Goal: Task Accomplishment & Management: Manage account settings

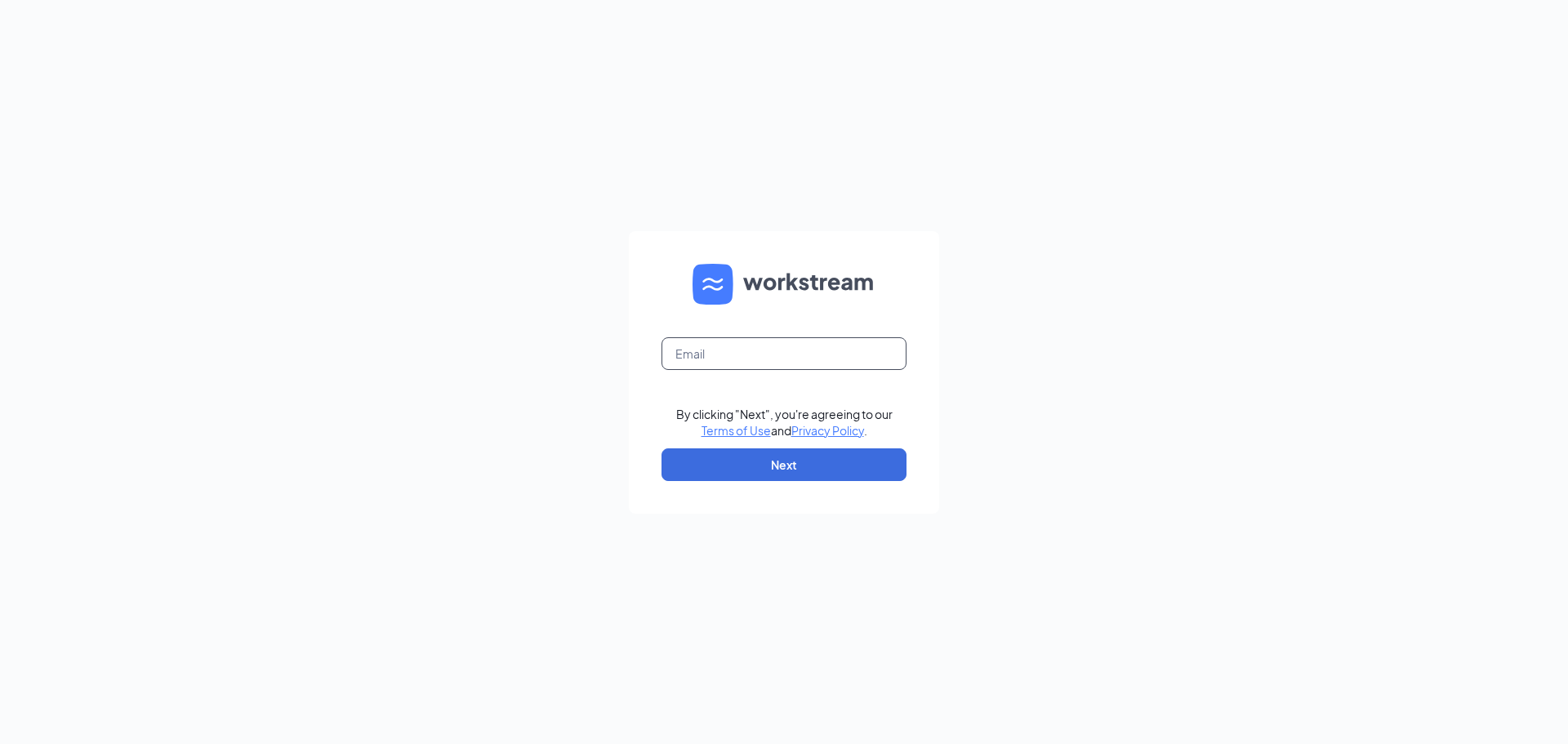
click at [725, 361] on input "text" at bounding box center [784, 353] width 245 height 33
type input "kevin.haynes@runza.com"
click at [769, 457] on button "Next" at bounding box center [784, 465] width 245 height 33
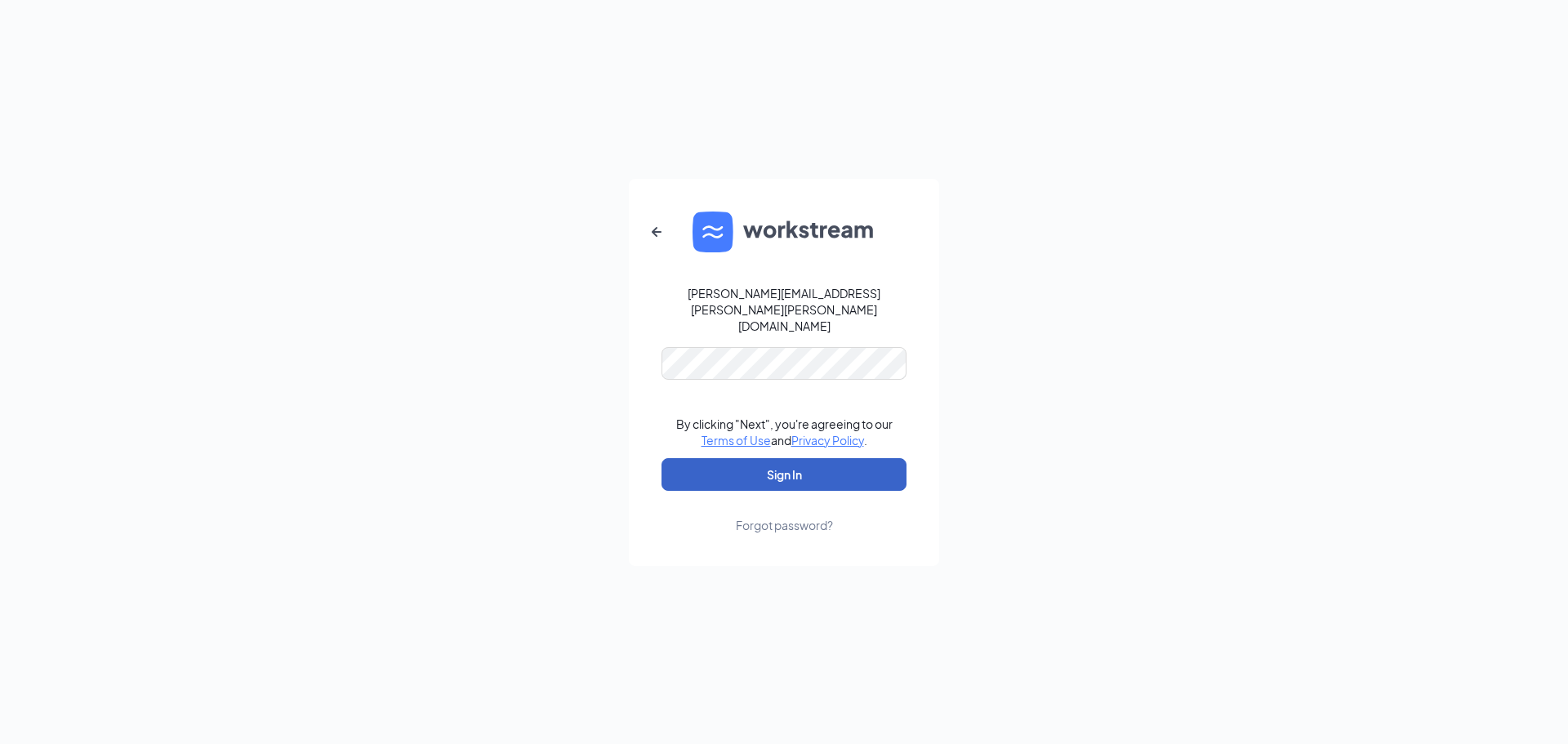
click at [768, 458] on button "Sign In" at bounding box center [784, 475] width 245 height 33
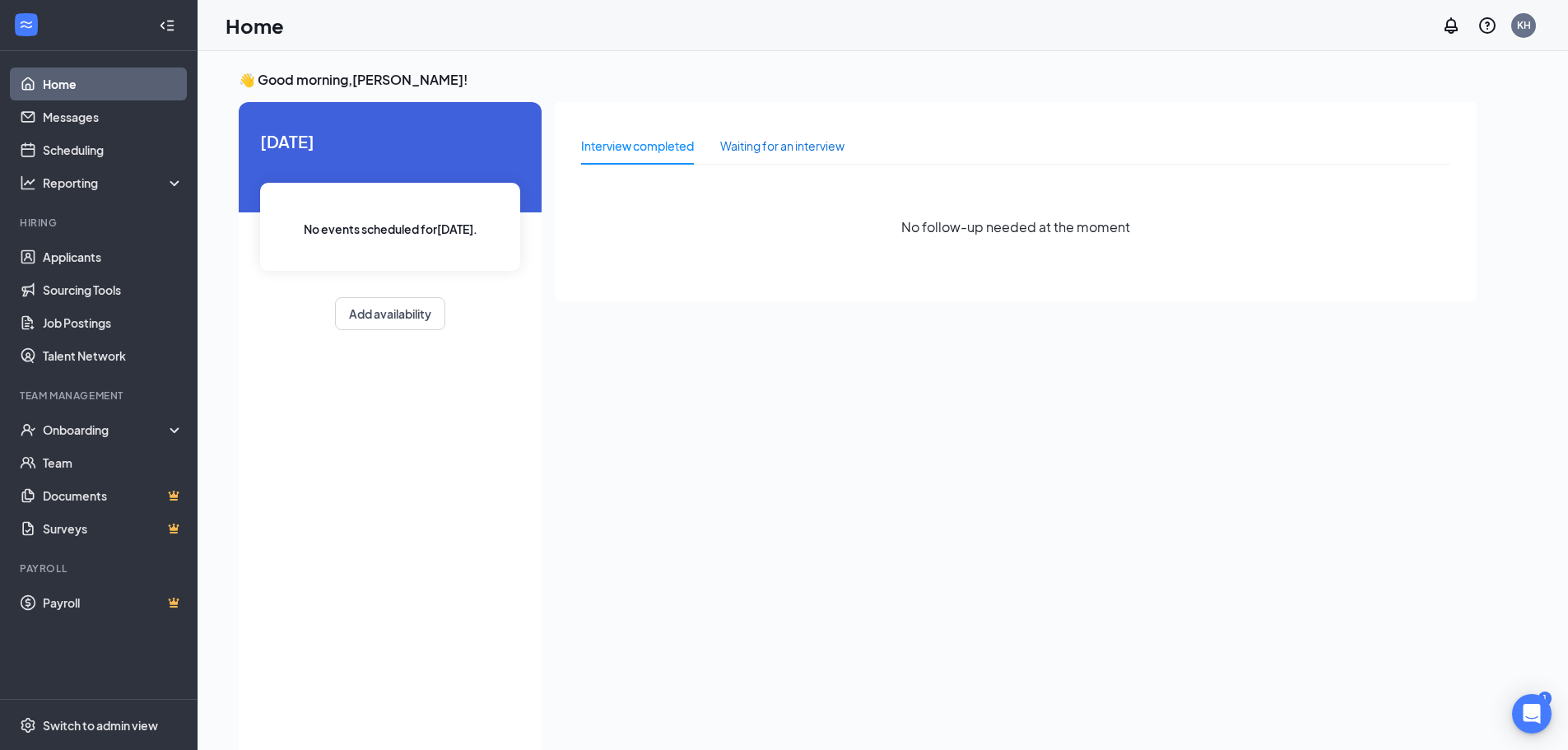
click at [754, 147] on div "Waiting for an interview" at bounding box center [782, 146] width 124 height 18
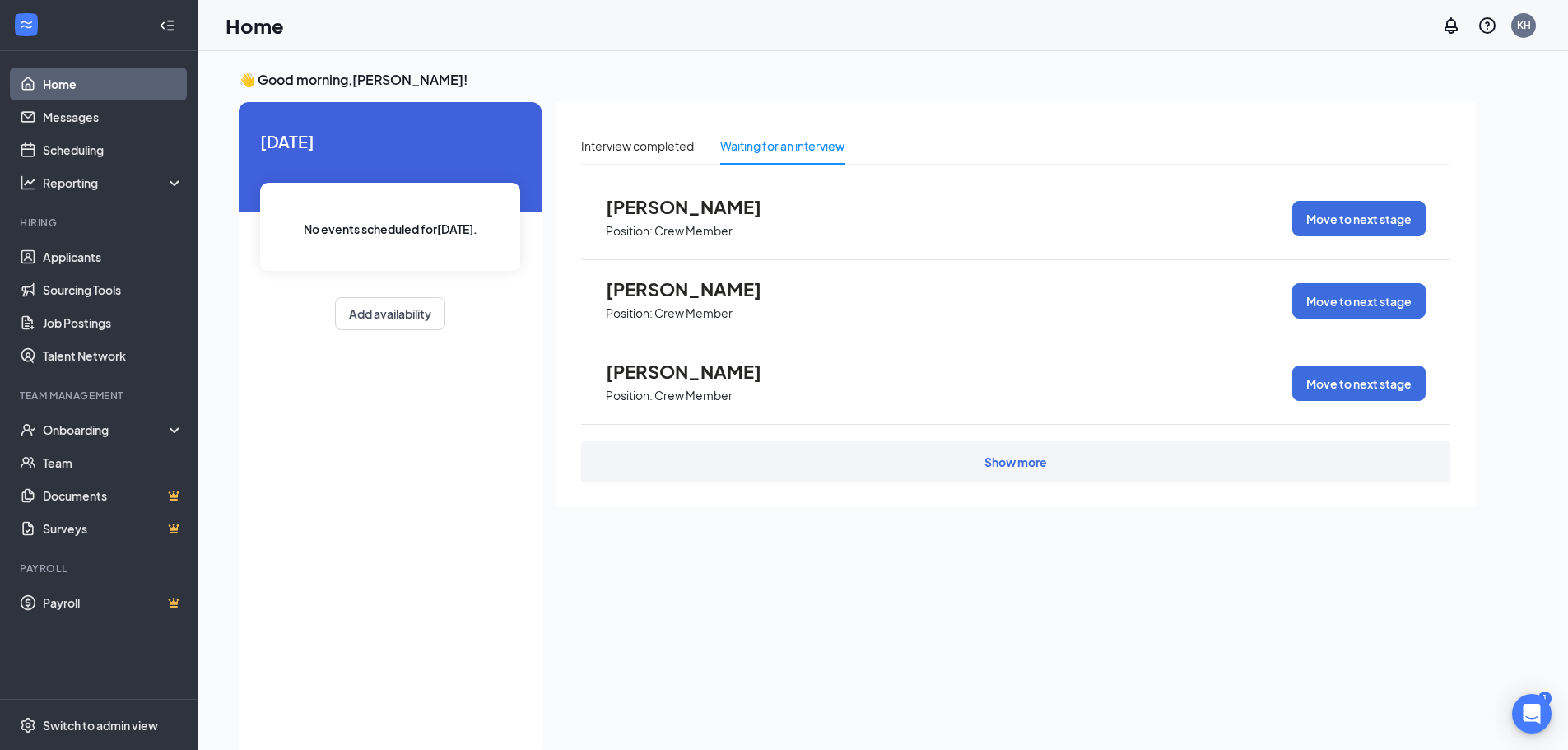
click at [98, 90] on link "Home" at bounding box center [112, 84] width 141 height 33
click at [81, 256] on link "Applicants" at bounding box center [112, 257] width 141 height 33
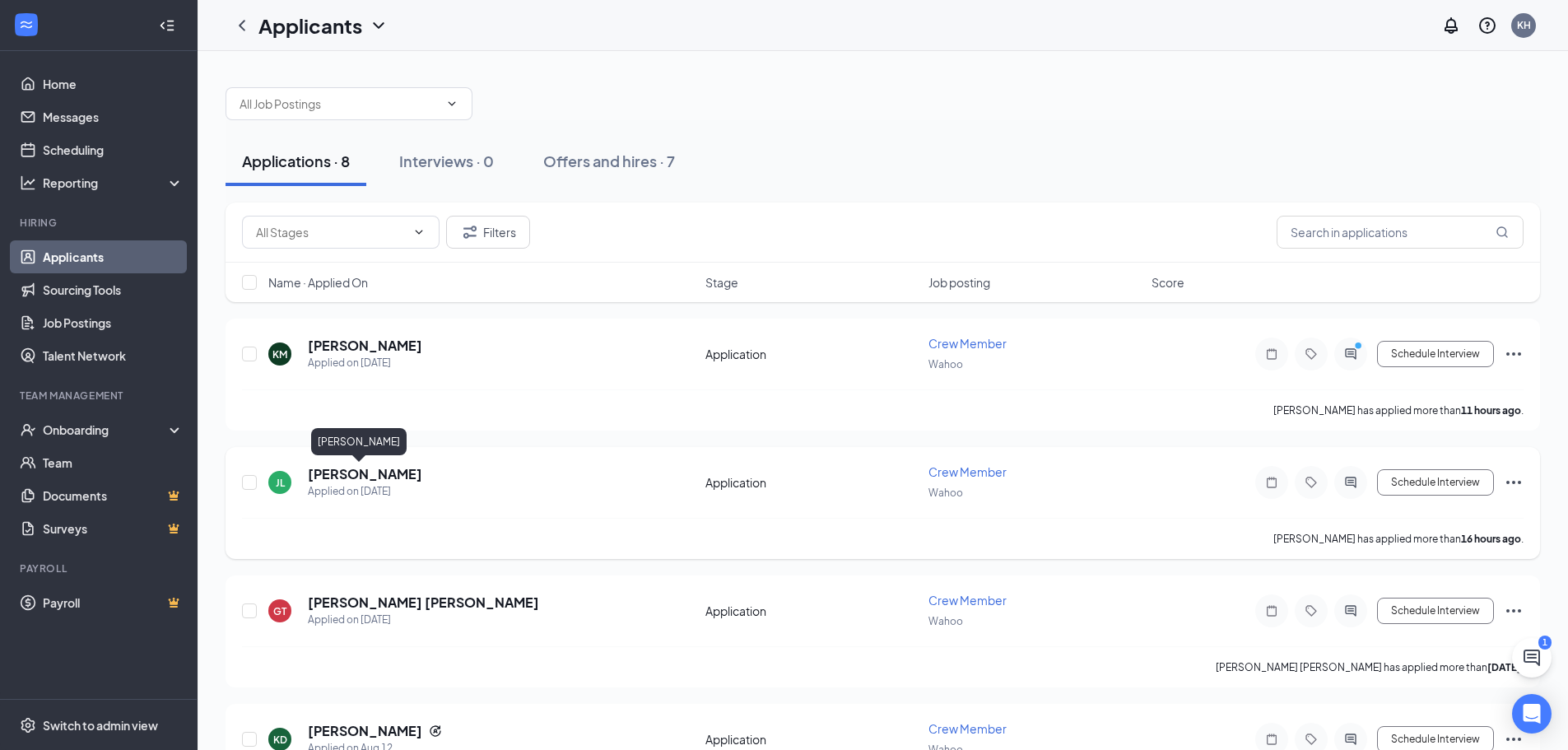
click at [371, 474] on h5 "[PERSON_NAME]" at bounding box center [365, 474] width 114 height 18
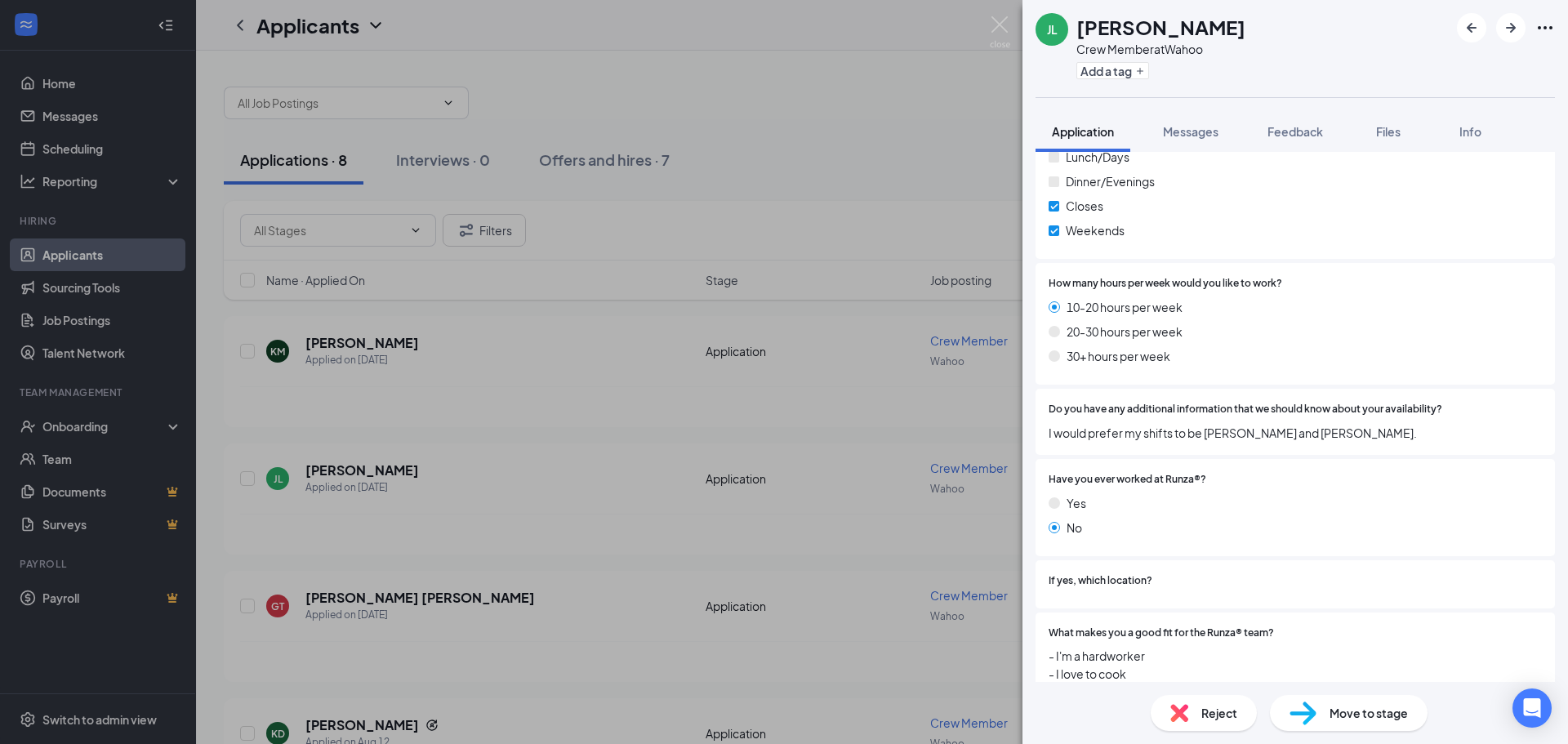
scroll to position [962, 0]
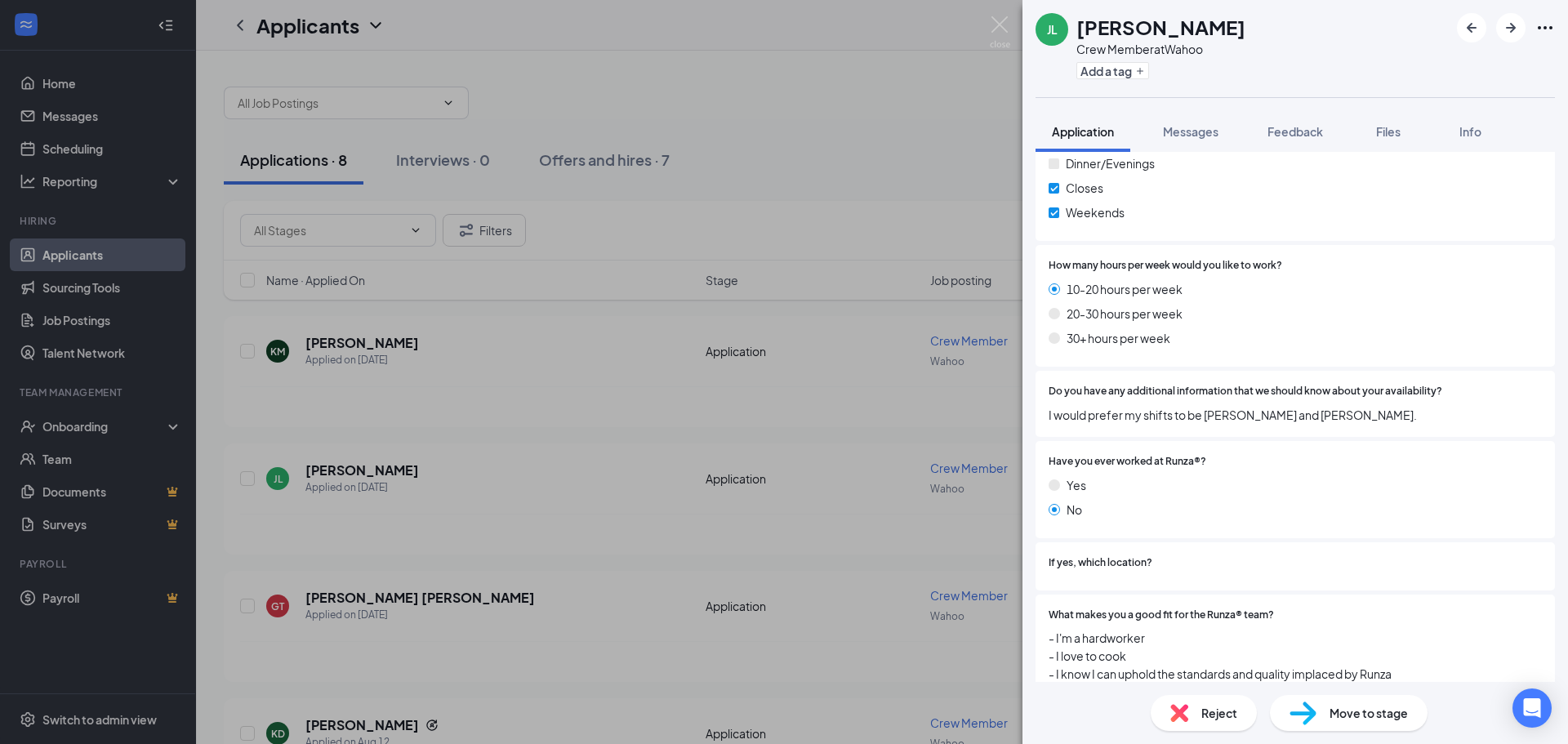
click at [1360, 713] on span "Move to stage" at bounding box center [1368, 713] width 78 height 18
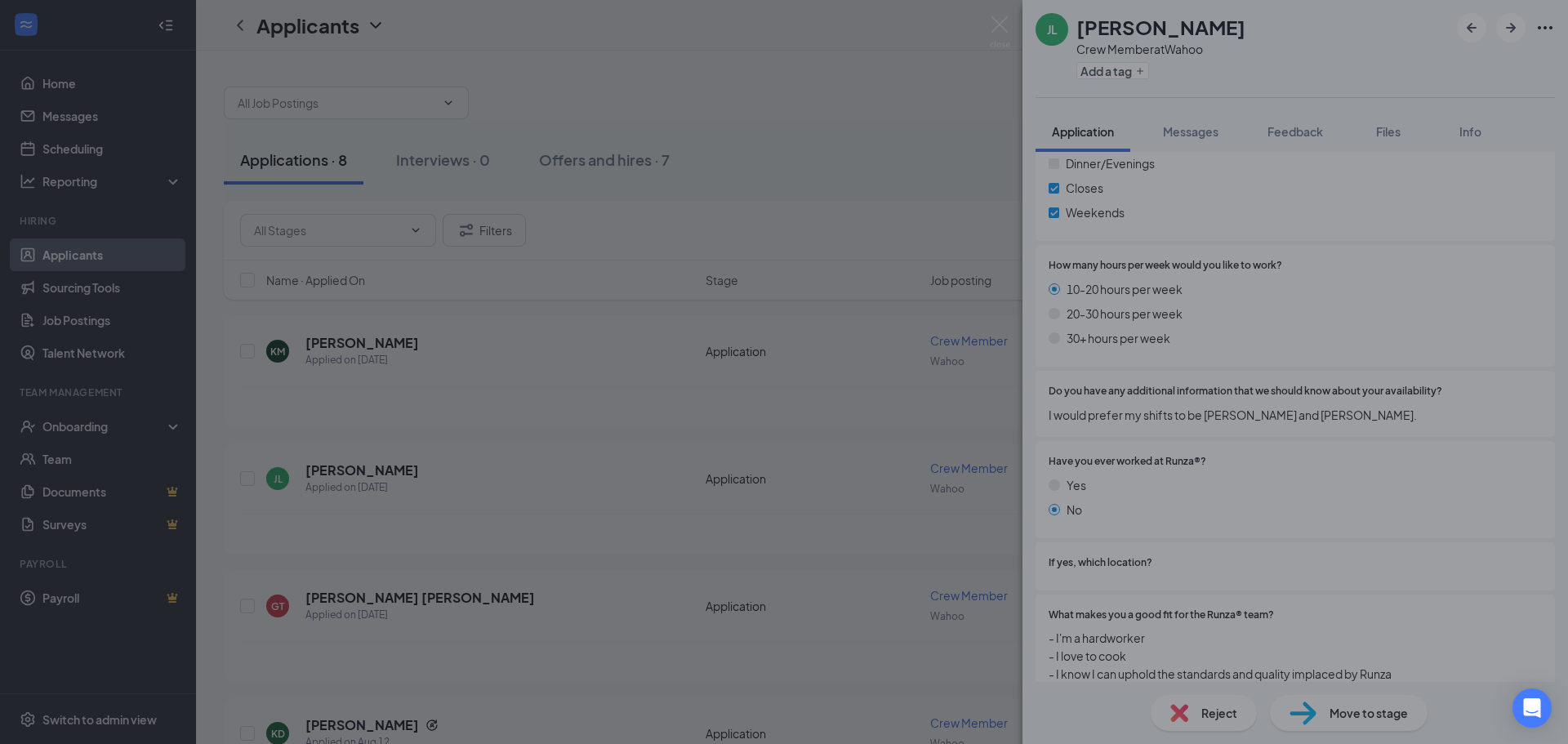
scroll to position [957, 0]
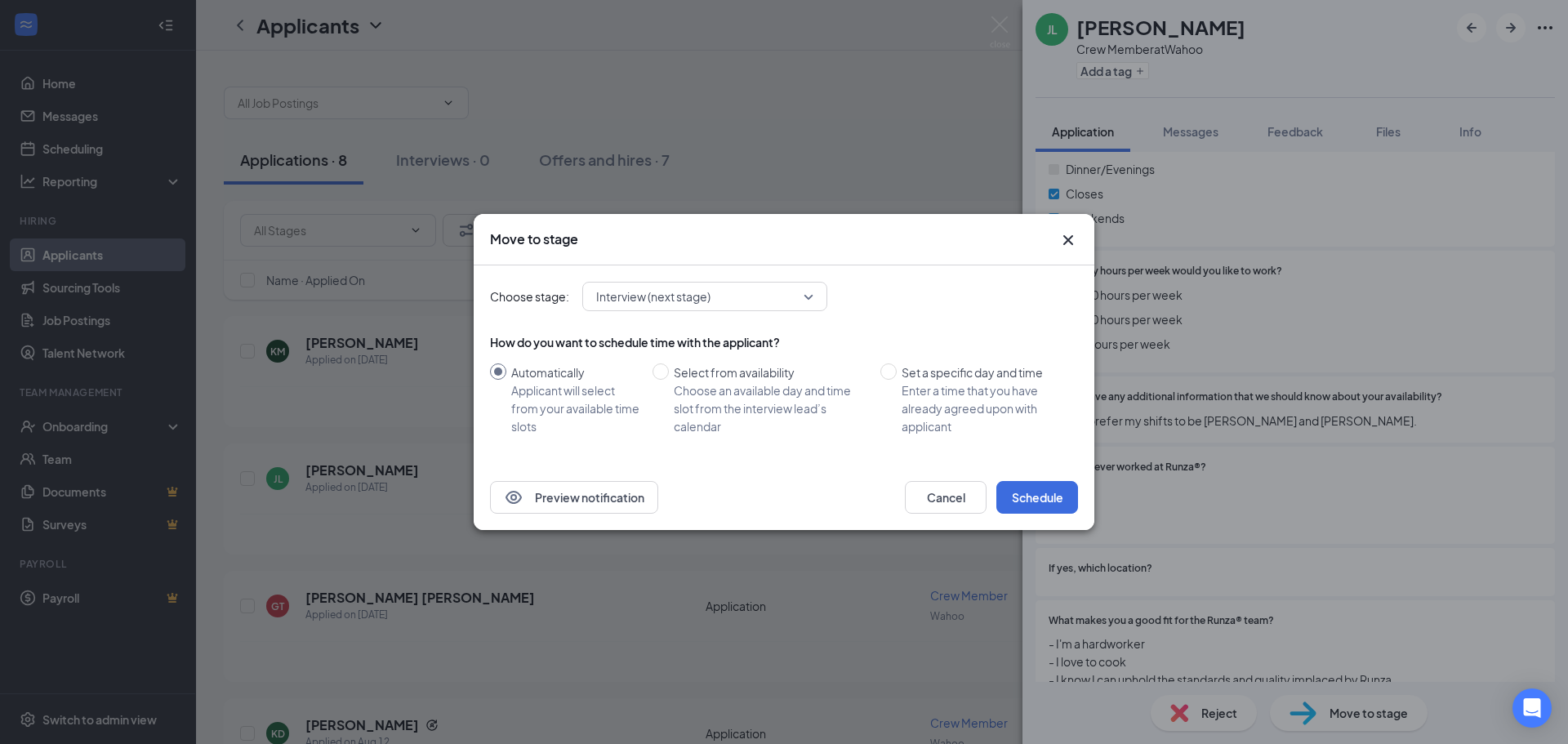
click at [813, 301] on span "Interview (next stage)" at bounding box center [705, 296] width 217 height 25
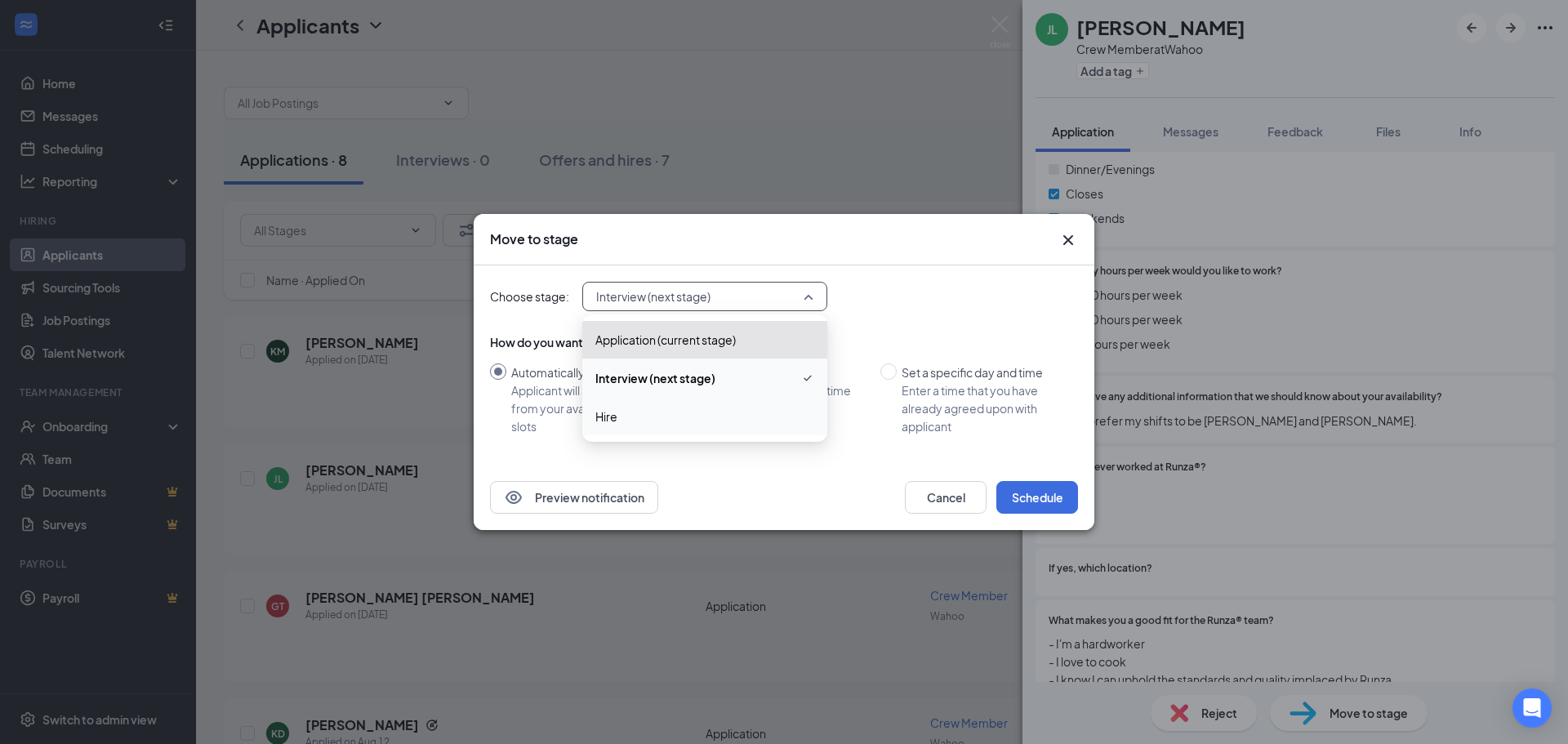
click at [720, 417] on span "Hire" at bounding box center [705, 416] width 219 height 18
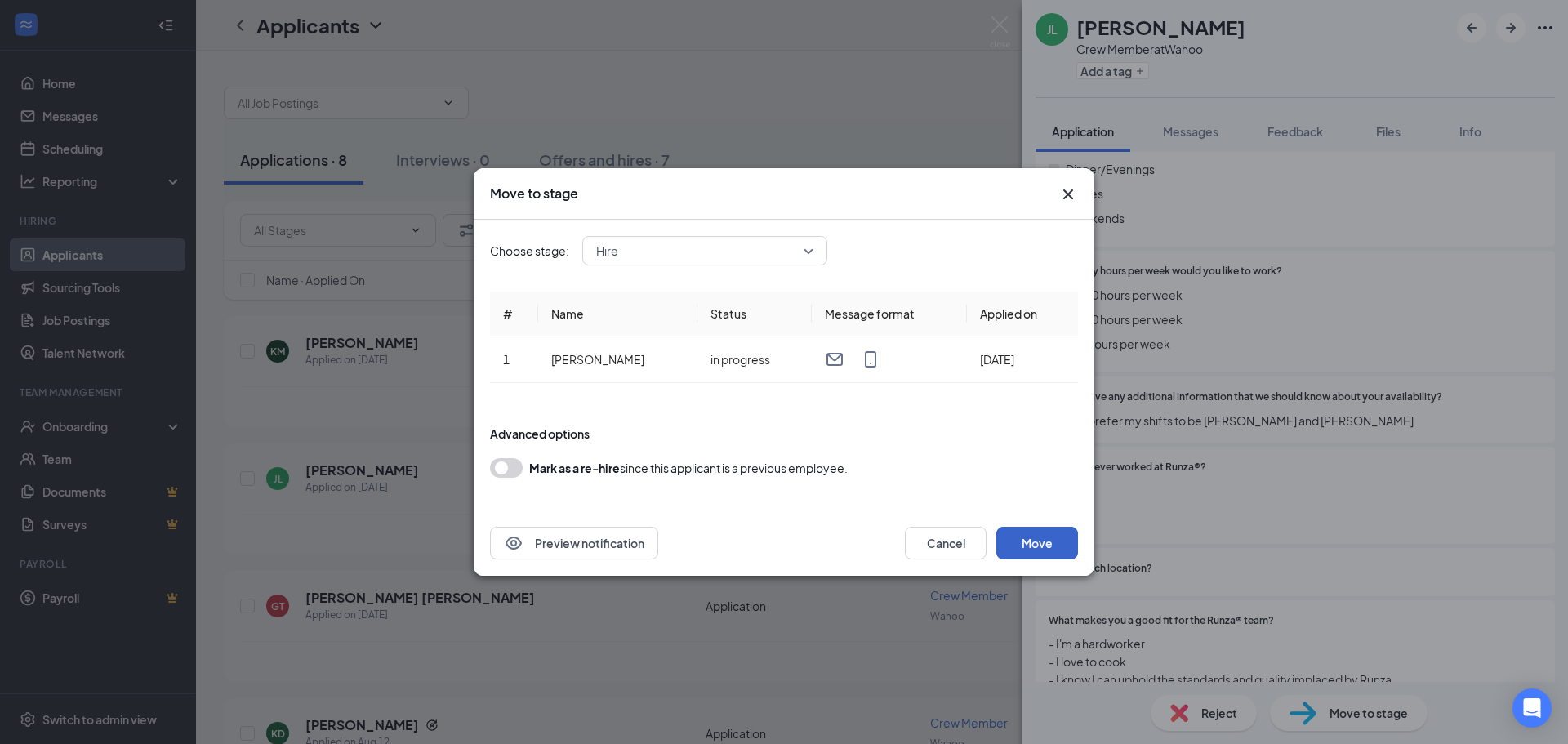
click at [1017, 545] on button "Move" at bounding box center [1037, 543] width 82 height 33
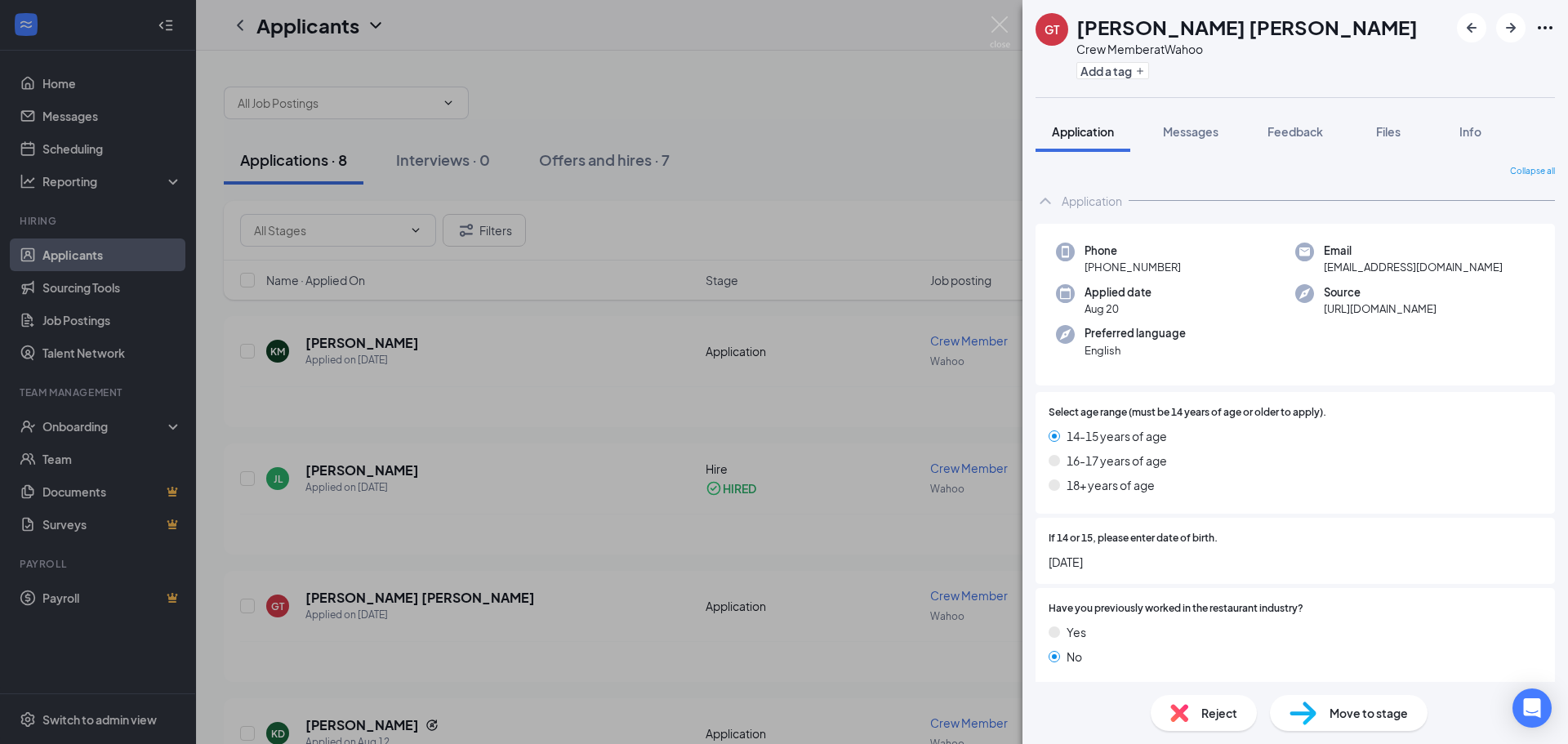
click at [98, 425] on div "[PERSON_NAME] Crew Member at Wahoo Add a tag Application Messages Feedback File…" at bounding box center [784, 372] width 1568 height 744
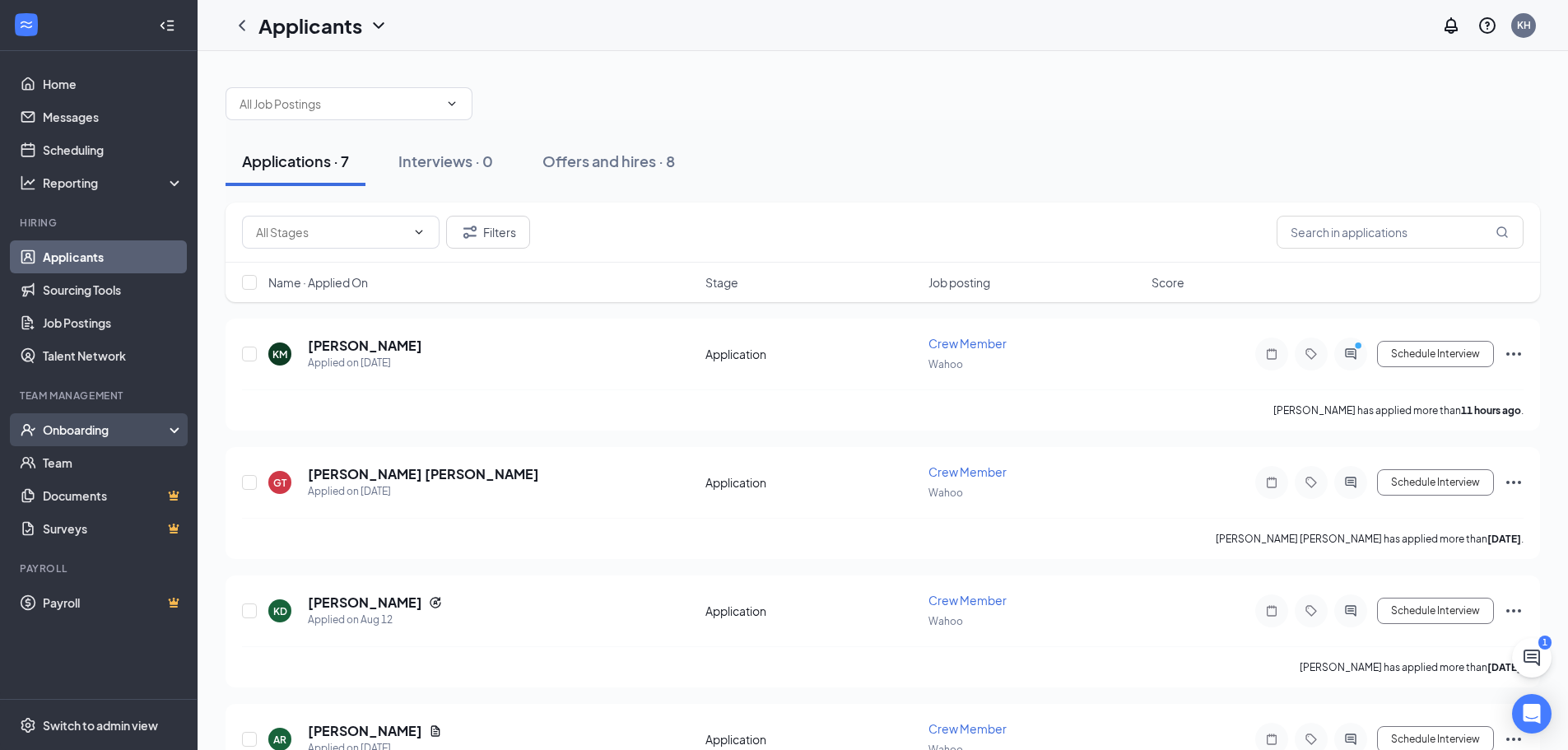
click at [99, 430] on div "Onboarding" at bounding box center [106, 430] width 127 height 17
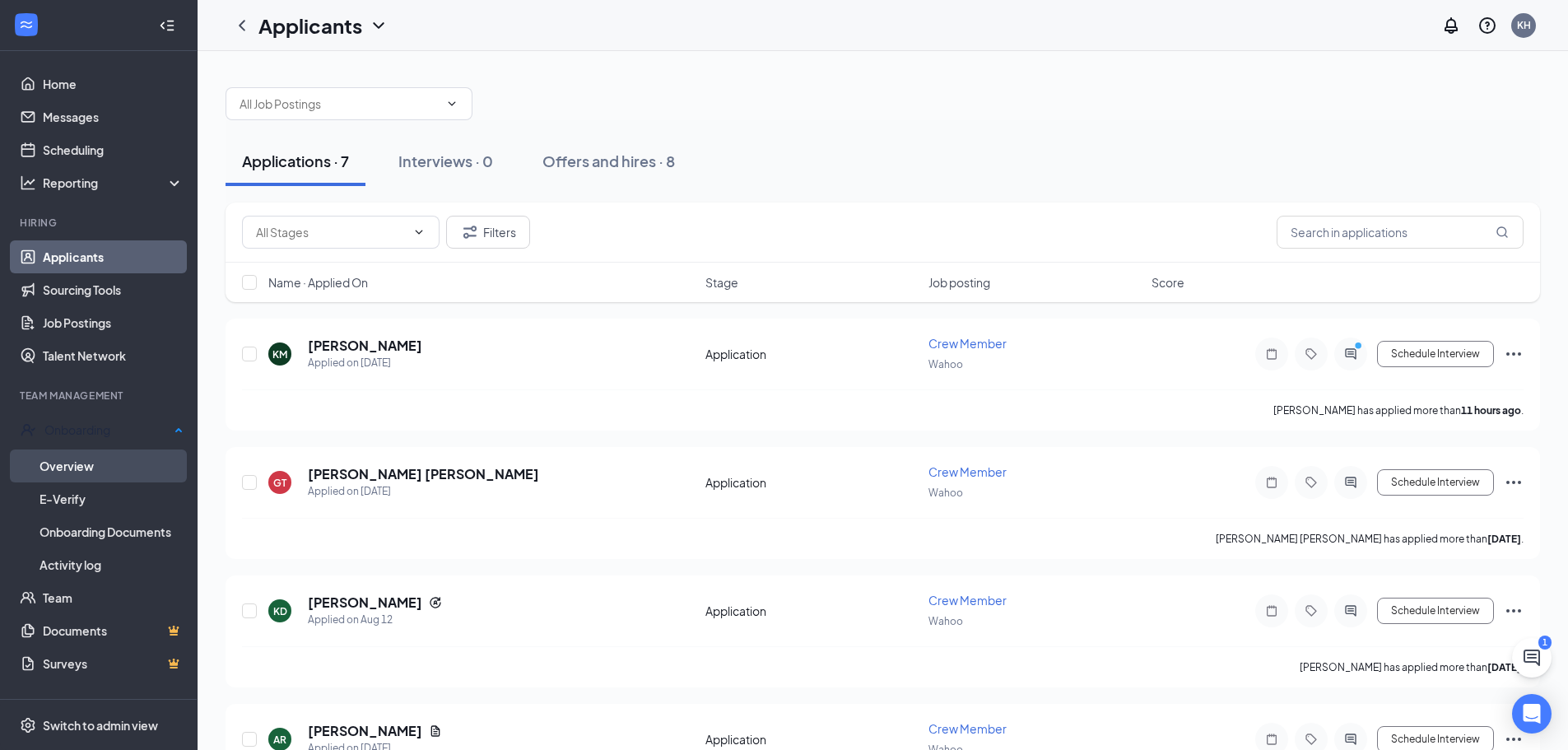
click at [87, 464] on link "Overview" at bounding box center [111, 466] width 144 height 33
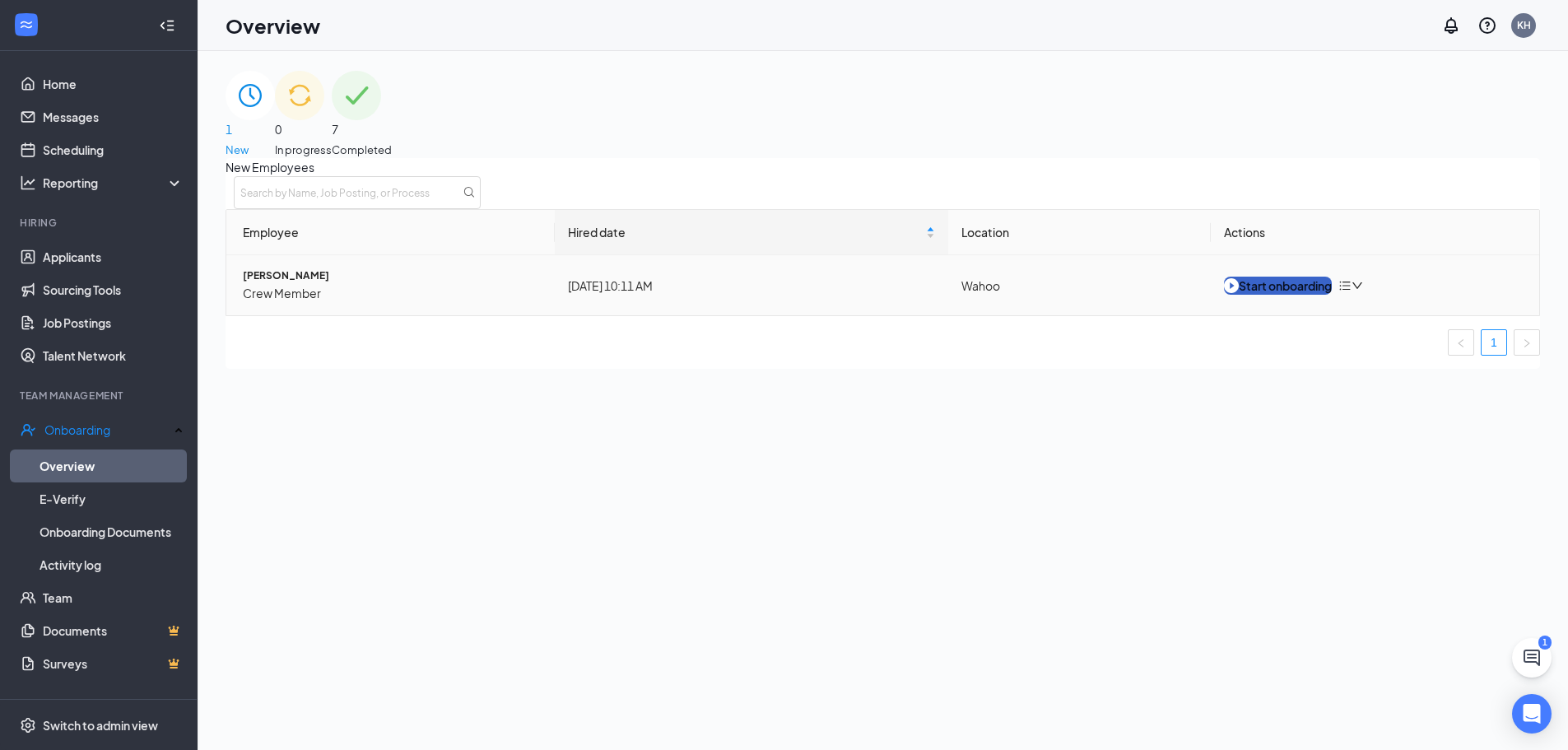
click at [1262, 295] on div "Start onboarding" at bounding box center [1277, 286] width 107 height 18
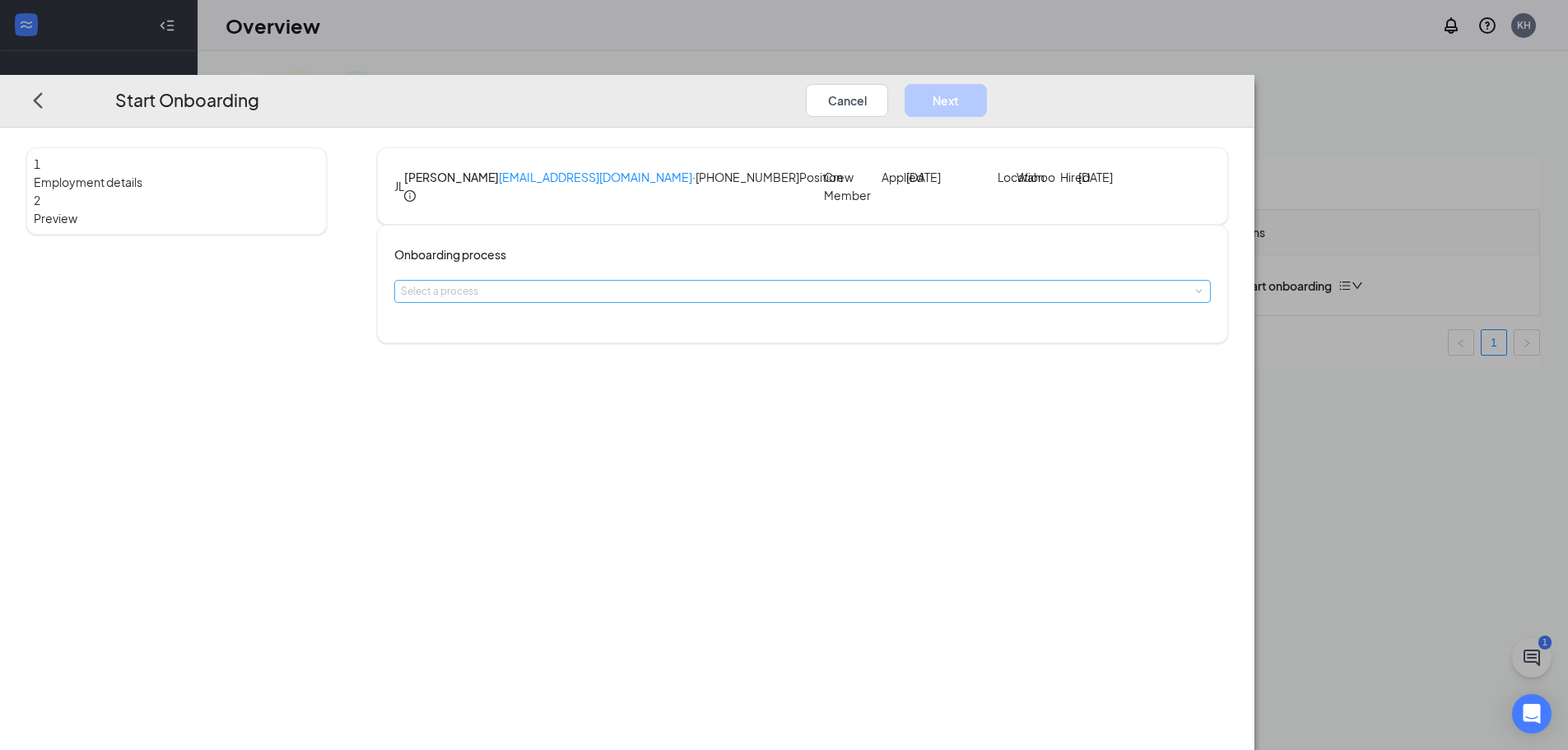
click at [674, 300] on div "Select a process" at bounding box center [799, 291] width 796 height 17
click at [674, 427] on span "Runza® - Crew Member Onboarding" at bounding box center [642, 420] width 168 height 12
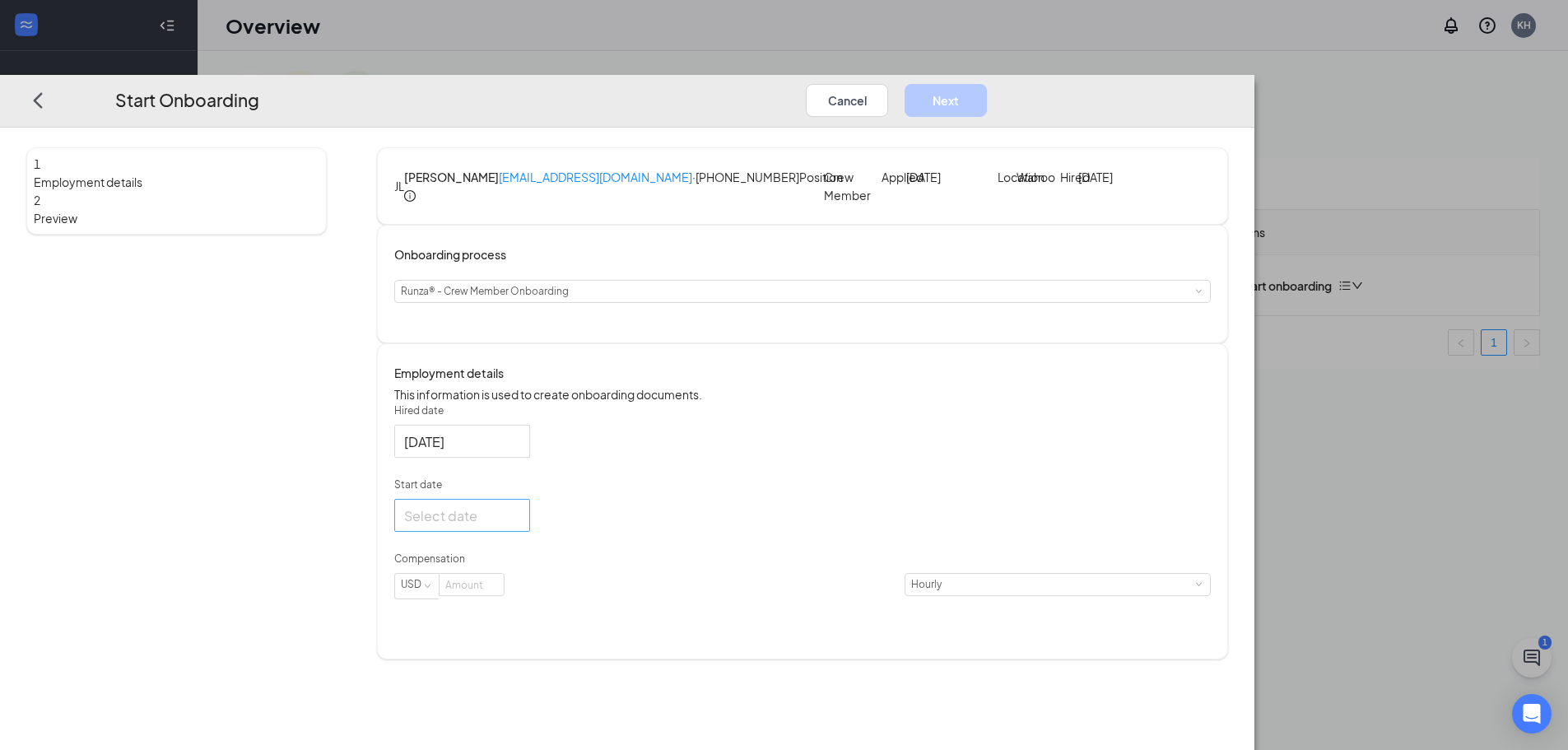
click at [520, 526] on div at bounding box center [461, 515] width 116 height 21
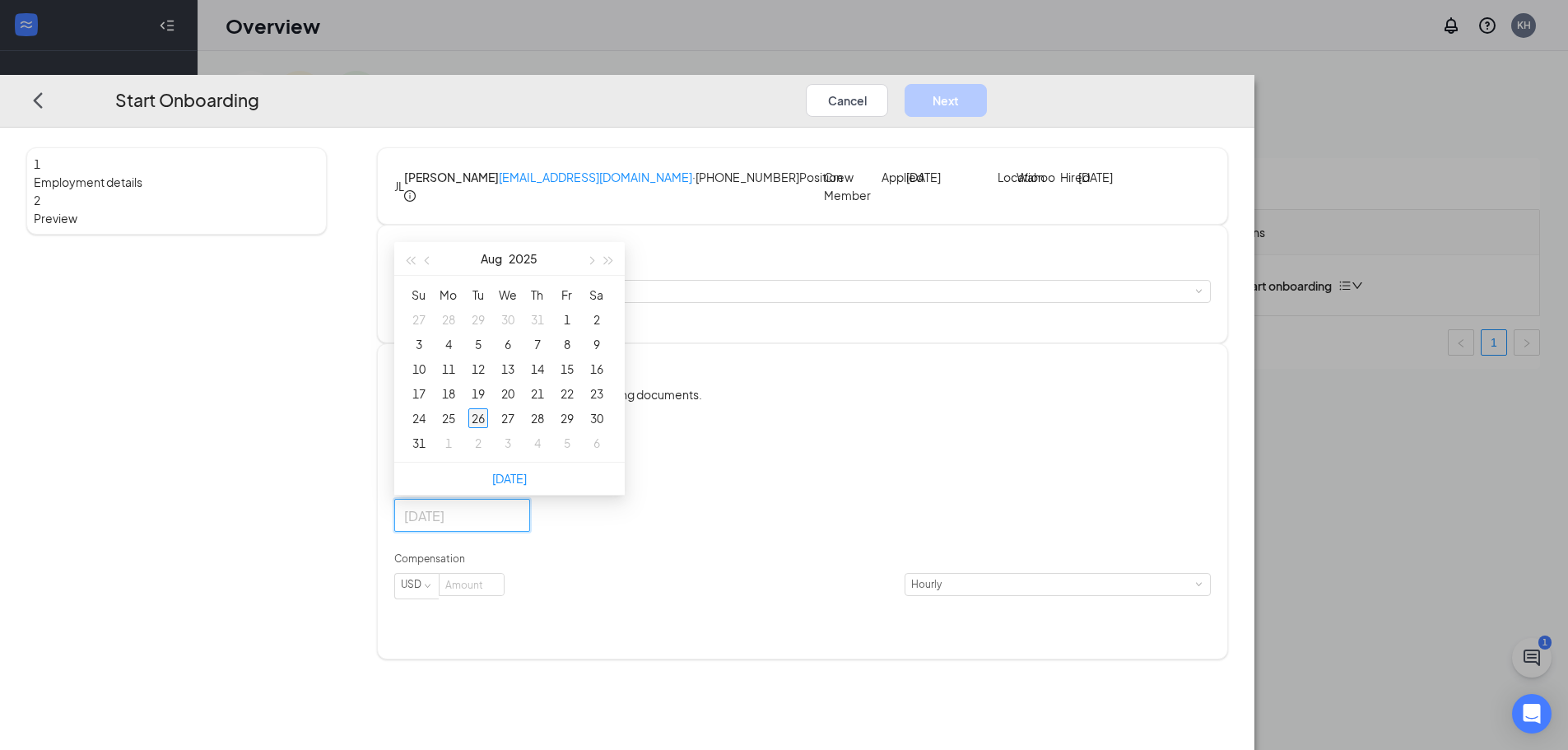
type input "[DATE]"
click at [488, 428] on div "26" at bounding box center [478, 418] width 20 height 20
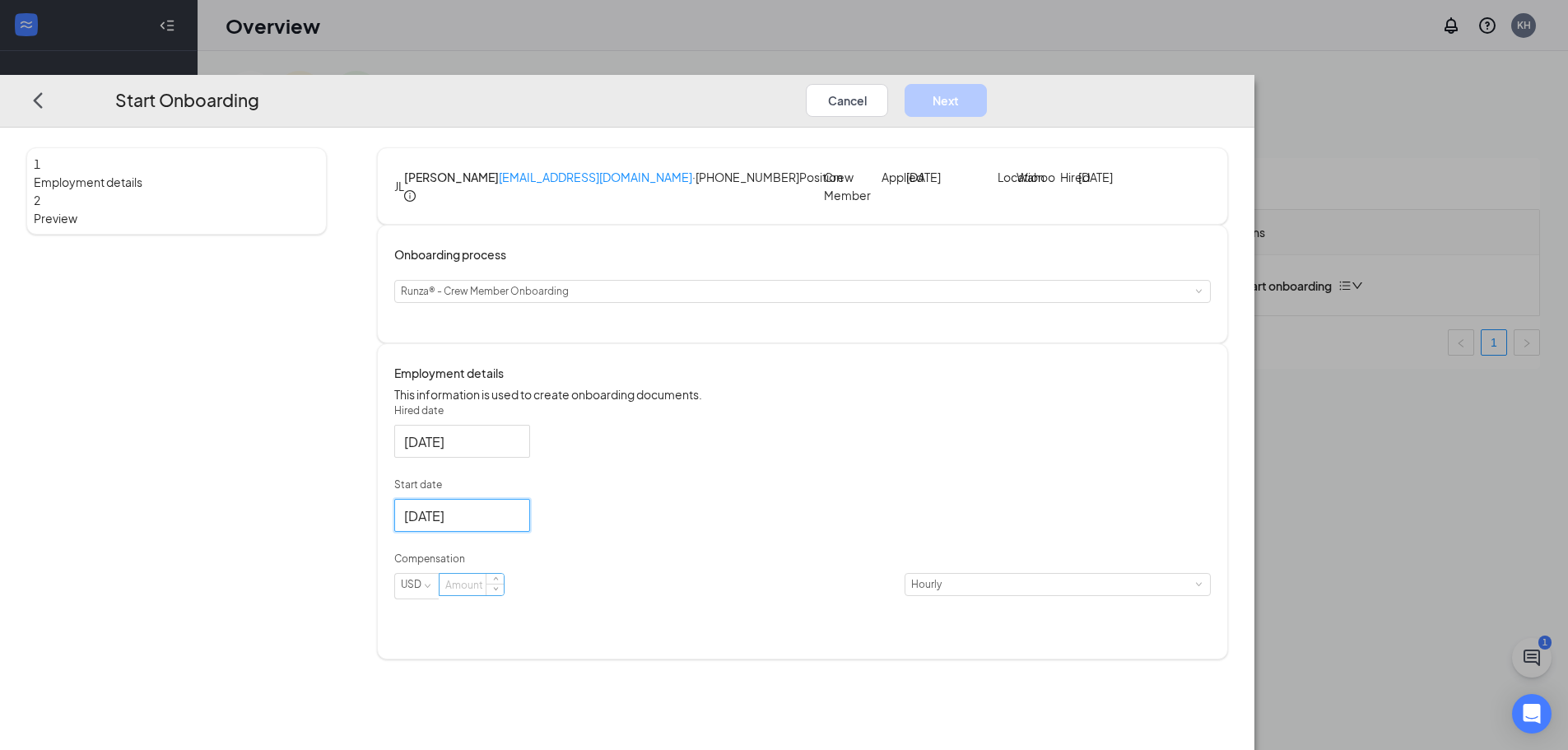
click at [504, 595] on input at bounding box center [471, 584] width 64 height 22
type input "15"
click at [892, 618] on div "Hired date [DATE] Start date [DATE] [DATE] Su Mo Tu We Th Fr Sa 27 28 29 30 31 …" at bounding box center [803, 510] width 817 height 216
click at [987, 84] on button "Next" at bounding box center [945, 101] width 82 height 33
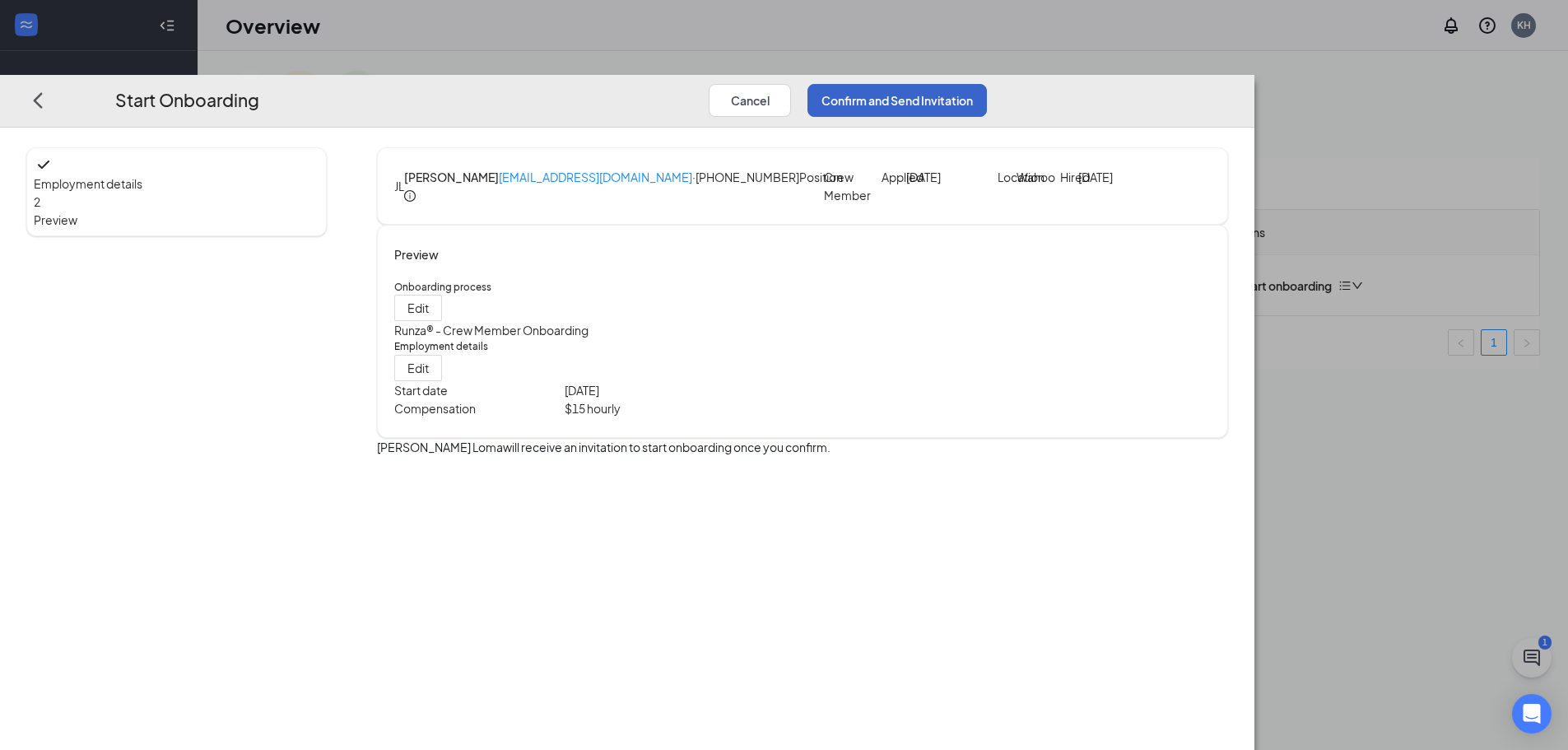
click at [987, 84] on button "Confirm and Send Invitation" at bounding box center [897, 101] width 179 height 33
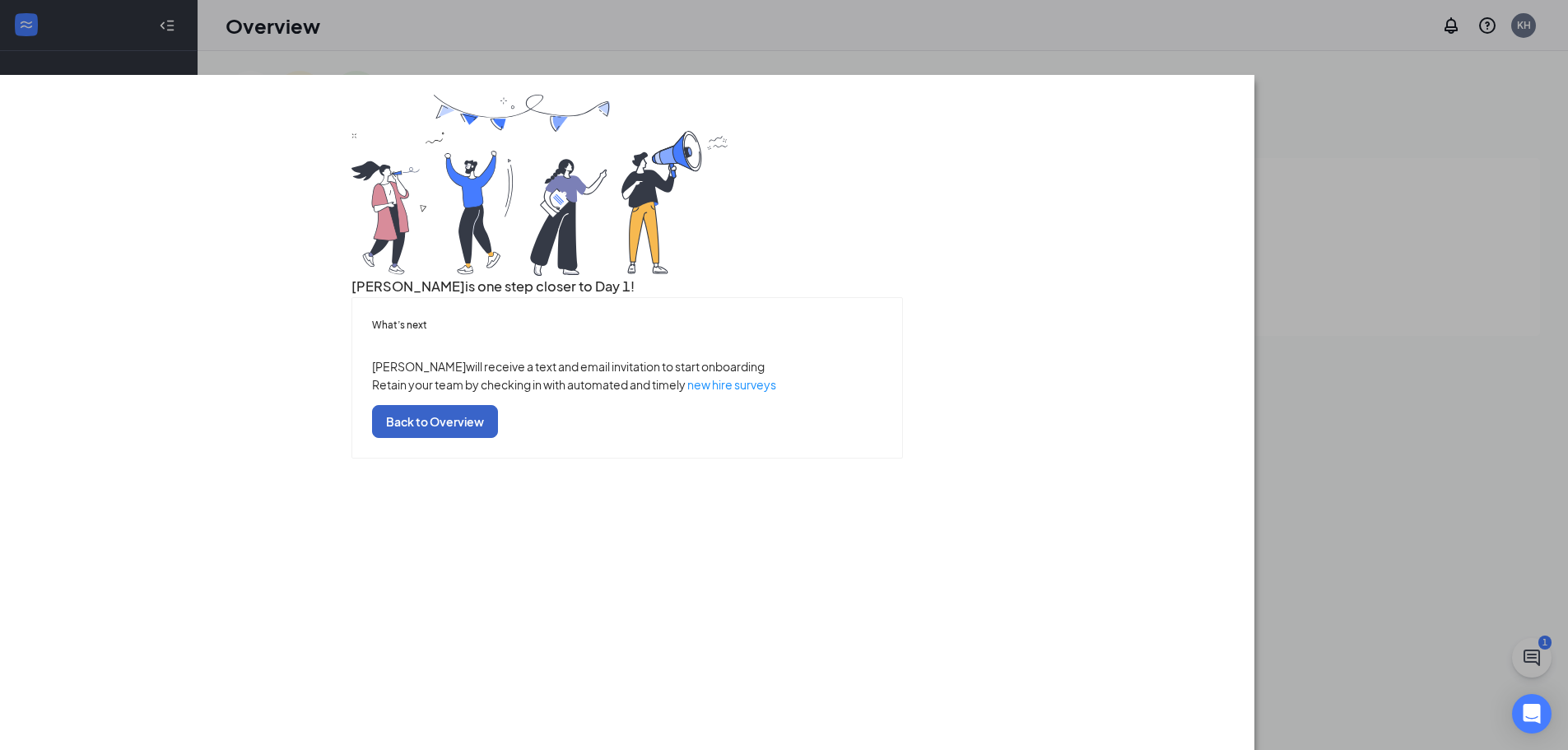
click at [498, 438] on button "Back to Overview" at bounding box center [435, 421] width 126 height 33
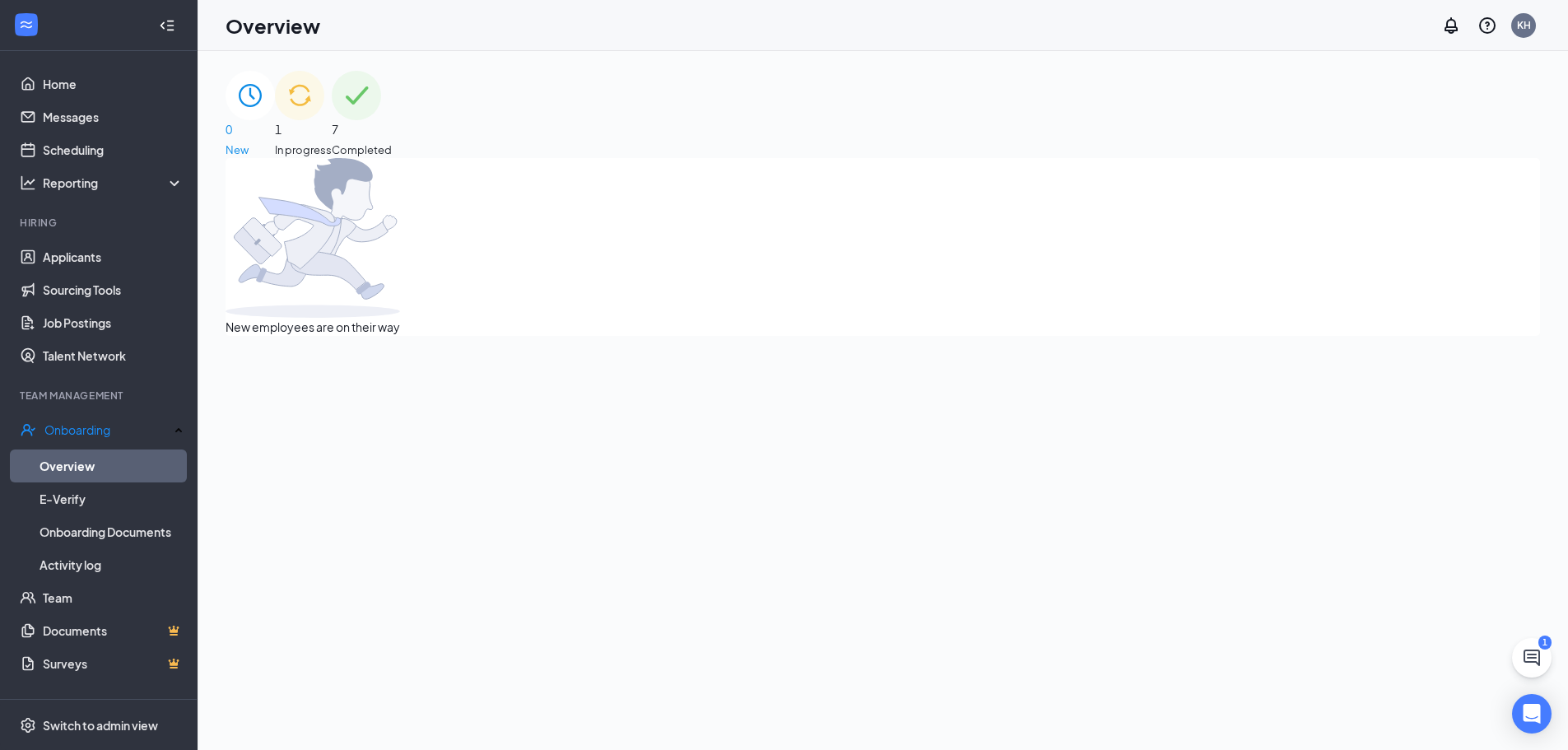
click at [331, 144] on div "1 In progress" at bounding box center [303, 114] width 57 height 87
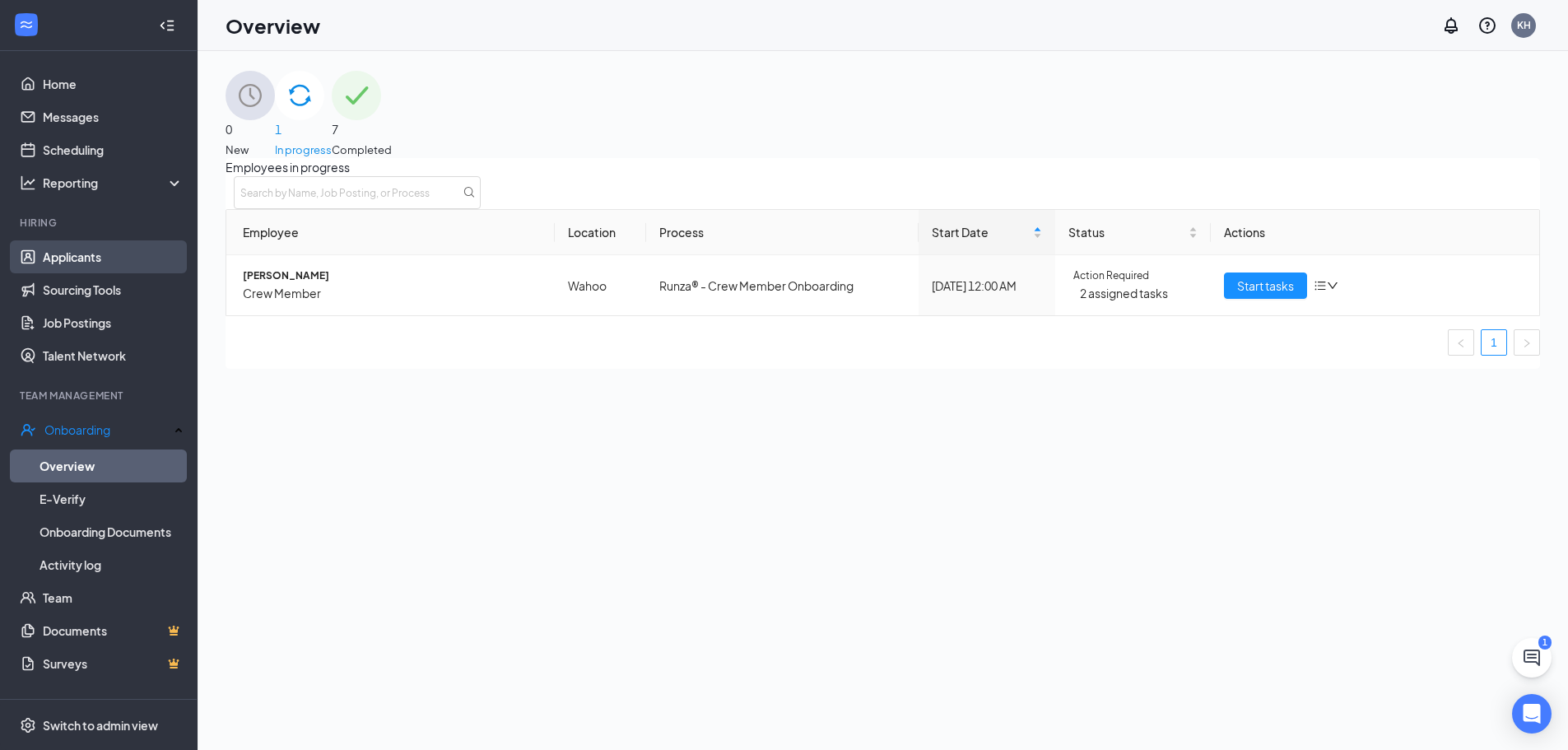
click at [79, 264] on link "Applicants" at bounding box center [112, 257] width 141 height 33
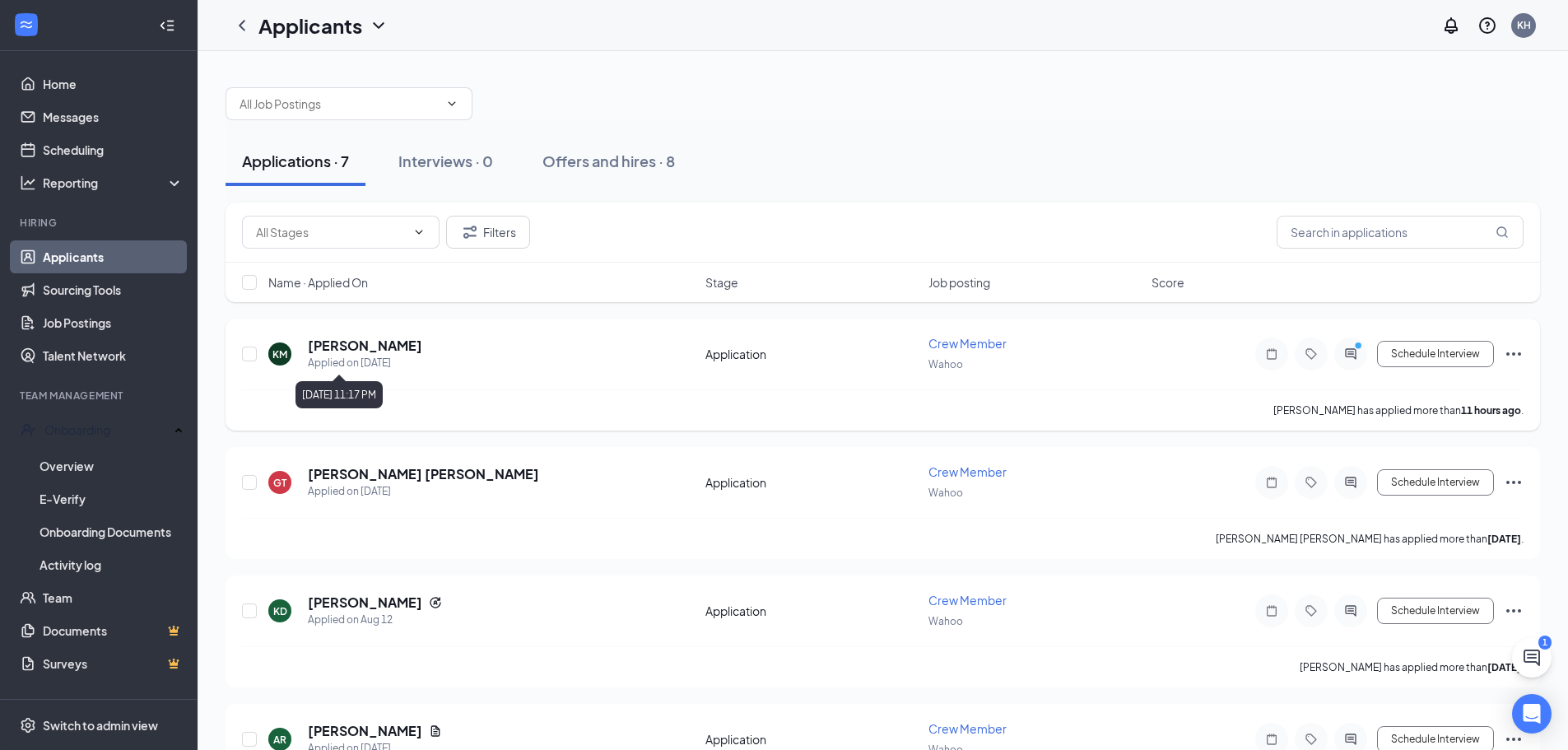
click at [367, 363] on div "Applied on [DATE]" at bounding box center [365, 363] width 114 height 17
click at [356, 344] on h5 "[PERSON_NAME]" at bounding box center [365, 345] width 114 height 18
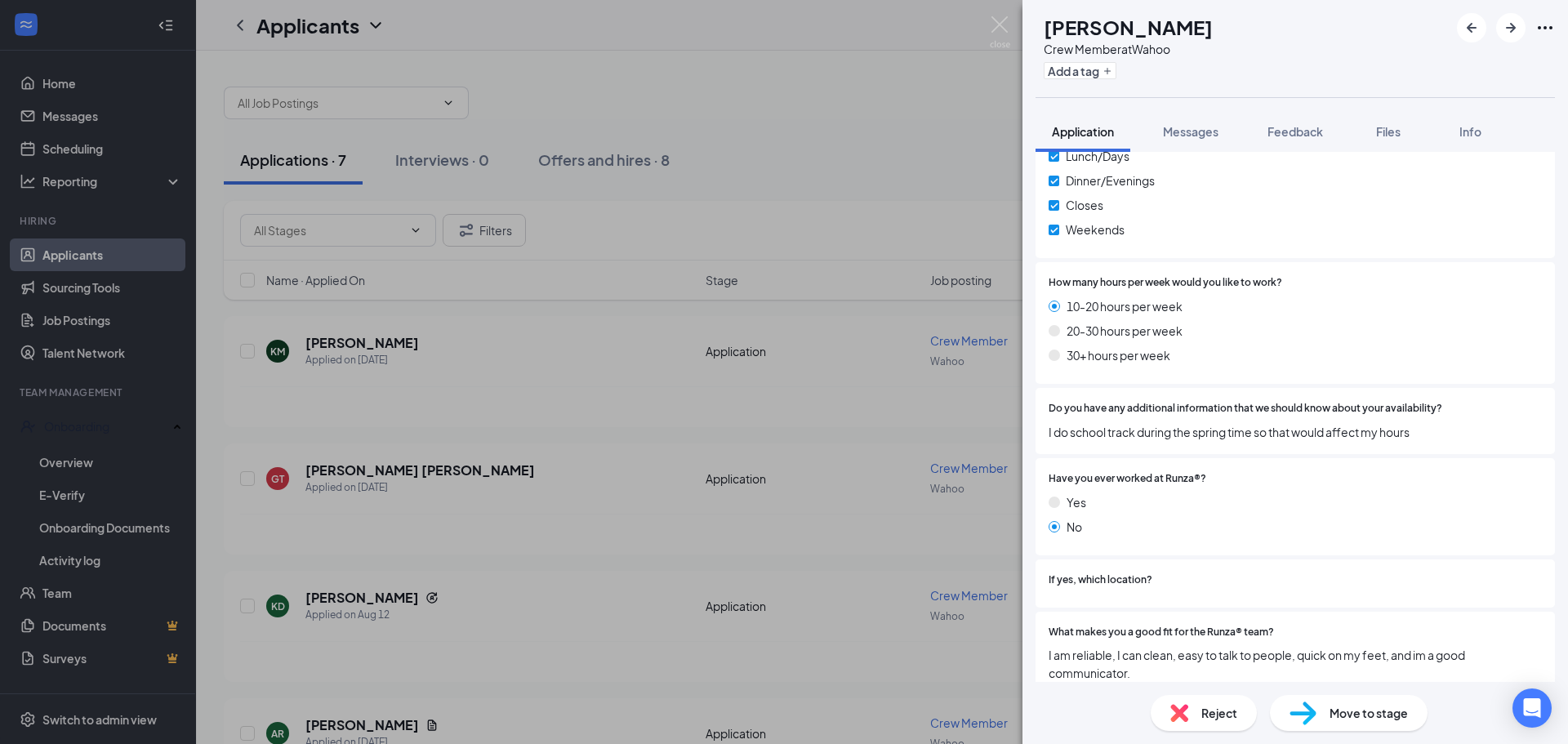
scroll to position [855, 0]
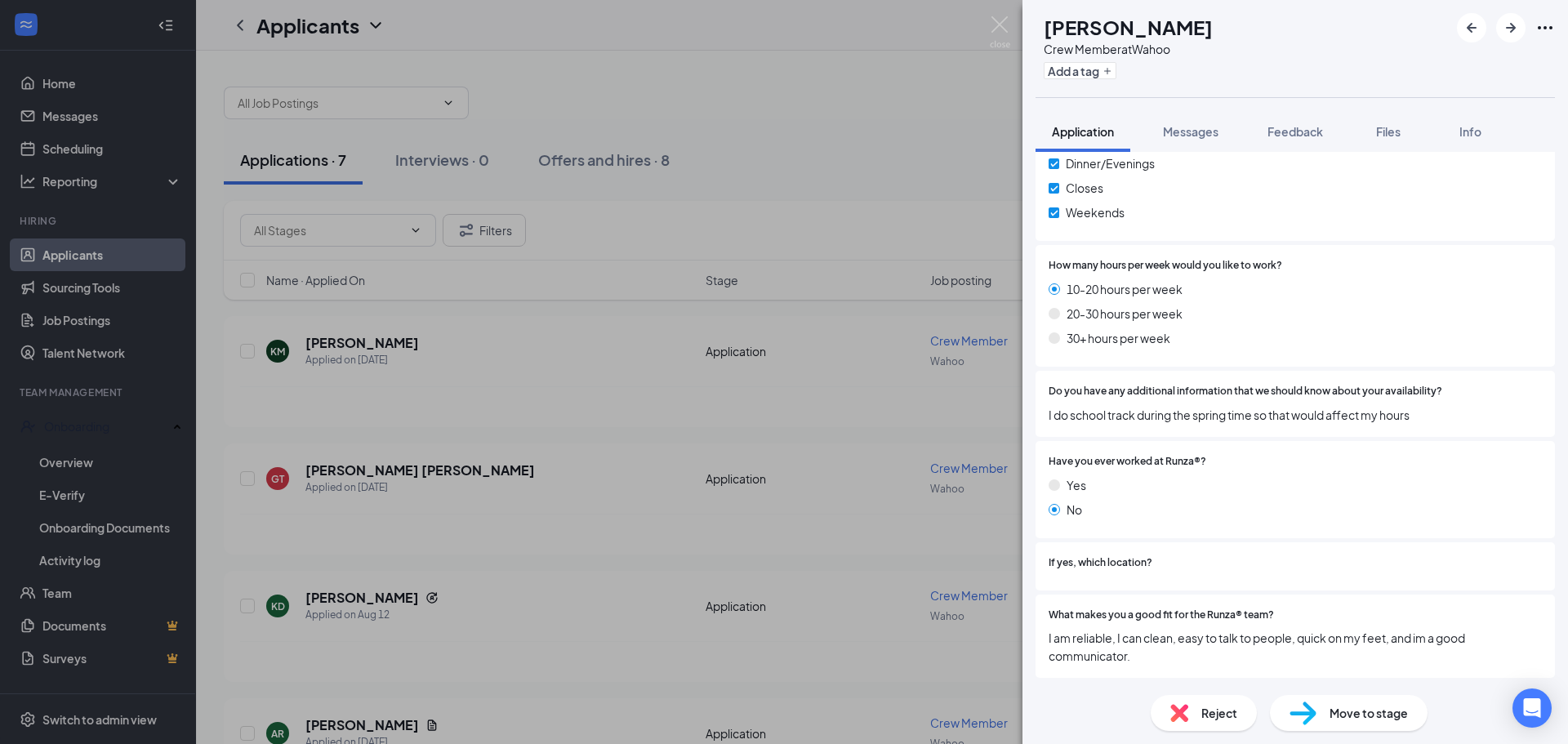
click at [1312, 708] on img at bounding box center [1303, 713] width 27 height 24
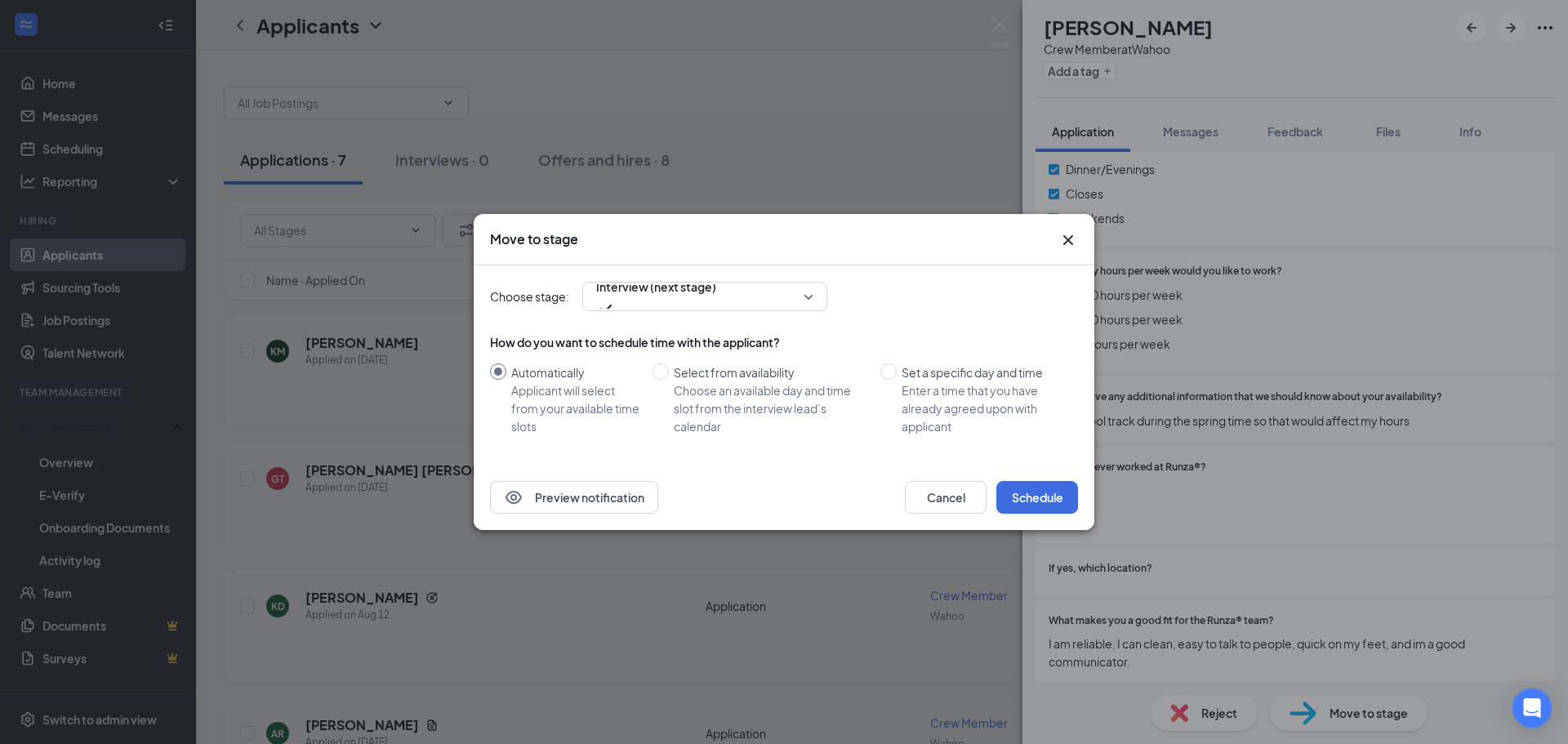
click at [796, 151] on div "Move to stage Choose stage: Interview (next stage) How do you want to schedule …" at bounding box center [784, 372] width 1568 height 744
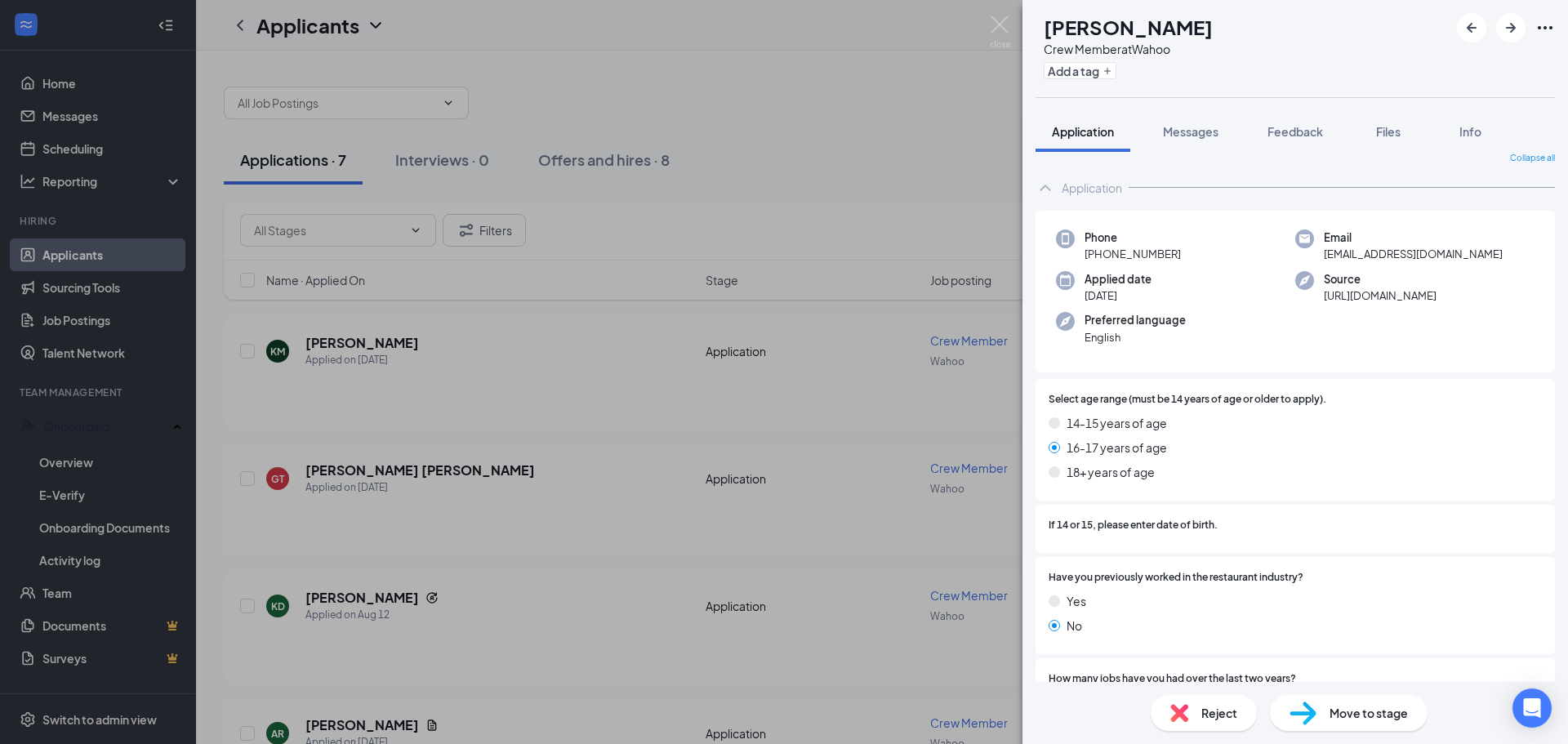
scroll to position [0, 0]
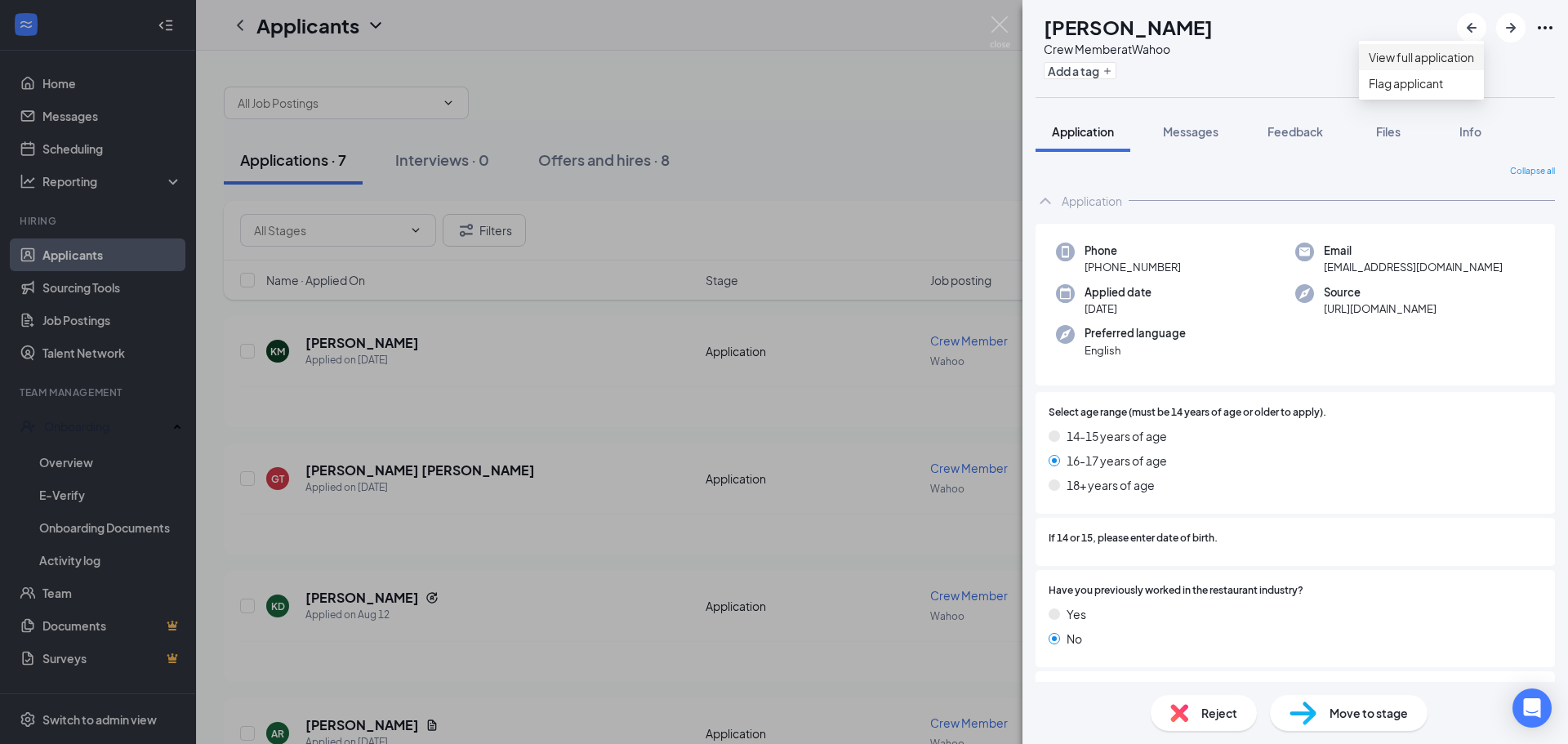
click at [1474, 64] on link "View full application" at bounding box center [1422, 57] width 106 height 18
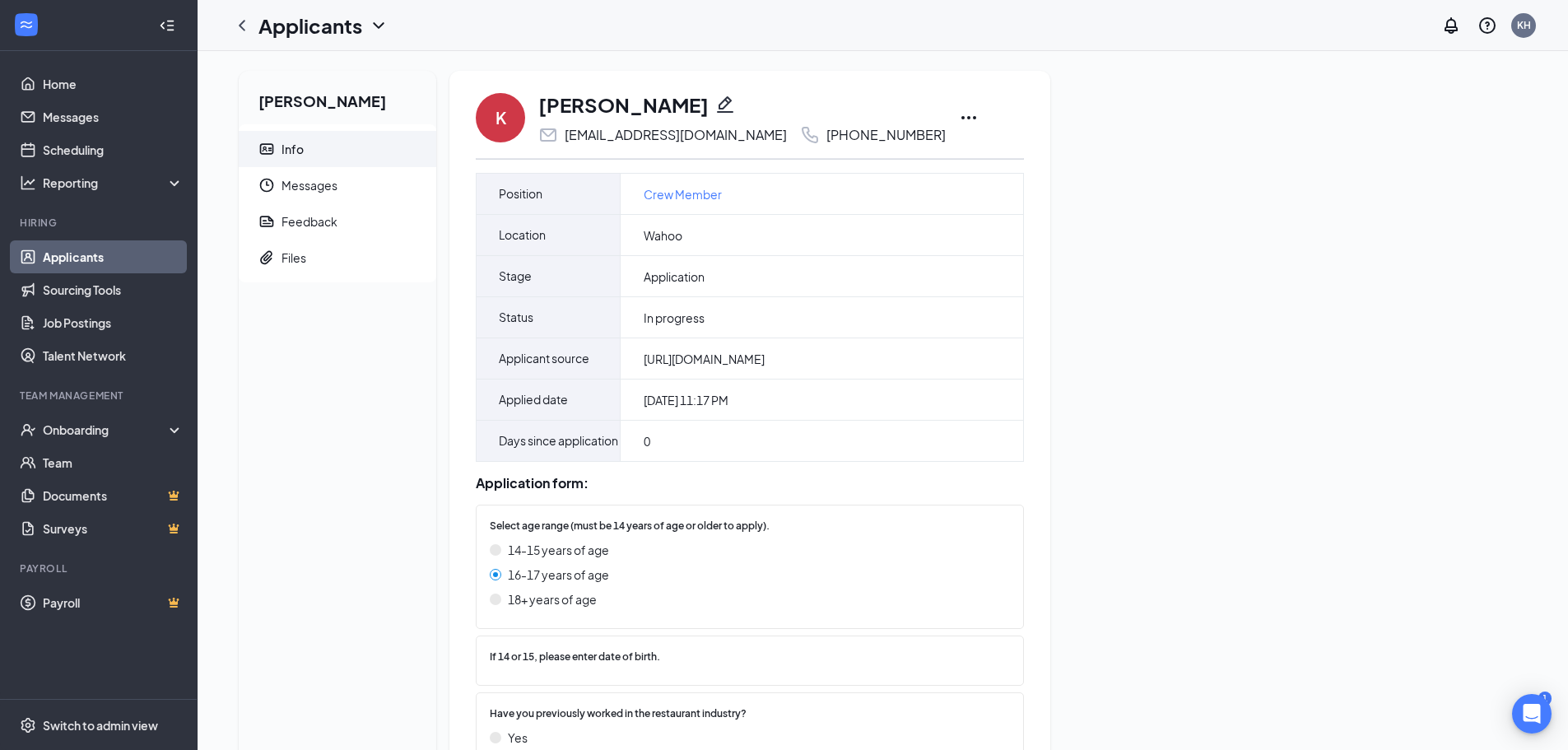
click at [959, 117] on icon "Ellipses" at bounding box center [969, 117] width 20 height 20
click at [958, 463] on p "Print applicant" at bounding box center [964, 464] width 142 height 17
